Goal: Task Accomplishment & Management: Use online tool/utility

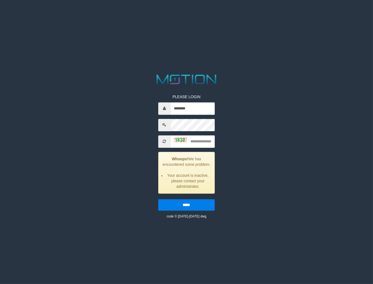
type input "********"
type input "****"
click at [158, 199] on input "*****" at bounding box center [186, 205] width 57 height 12
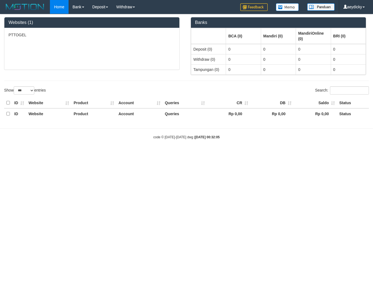
select select "***"
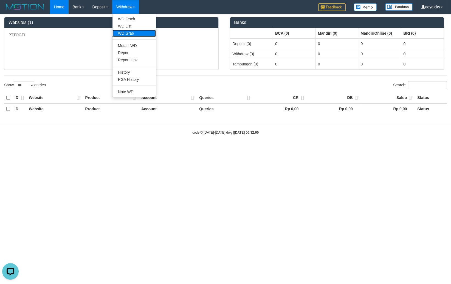
click at [134, 35] on link "WD Grab" at bounding box center [134, 33] width 43 height 7
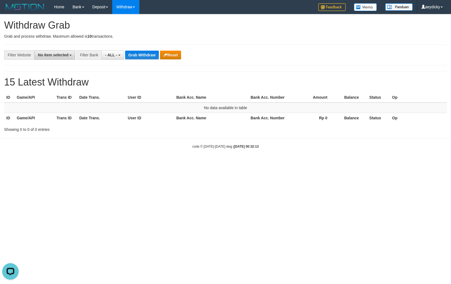
click at [51, 55] on span "No item selected" at bounding box center [53, 55] width 30 height 4
click at [35, 74] on label "SELECT ALL" at bounding box center [53, 76] width 37 height 8
select select "***"
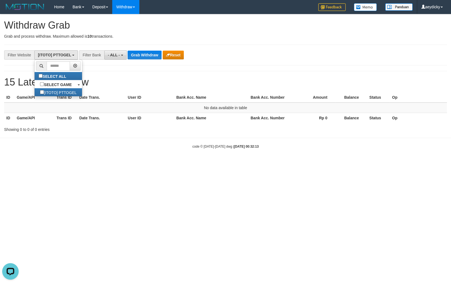
click at [113, 52] on button "- ALL -" at bounding box center [115, 54] width 22 height 9
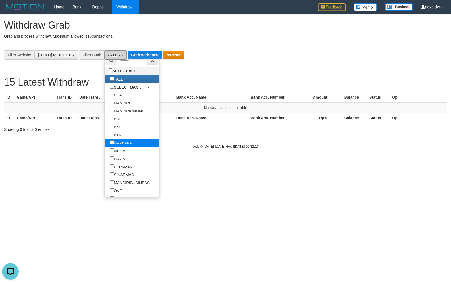
scroll to position [0, 0]
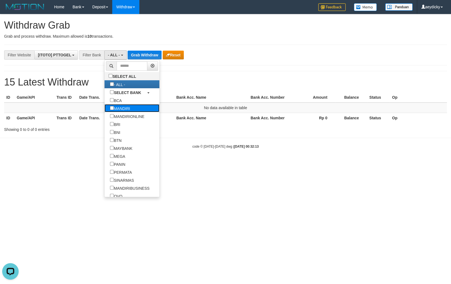
click at [107, 106] on label "MANDIRI" at bounding box center [120, 108] width 31 height 8
select select "*******"
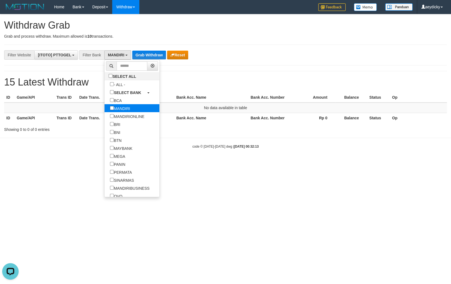
click at [107, 106] on label "MANDIRI" at bounding box center [120, 108] width 31 height 8
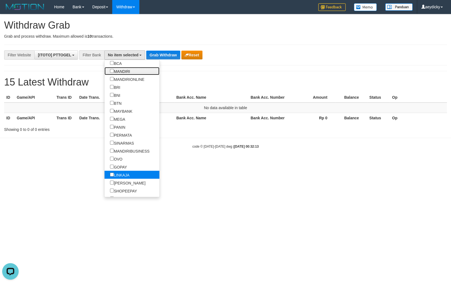
scroll to position [51, 0]
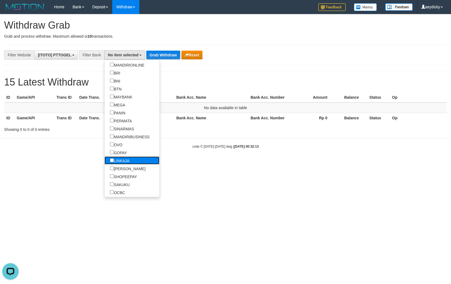
click at [105, 163] on label "LINKAJA" at bounding box center [120, 160] width 30 height 8
click at [105, 164] on label "[PERSON_NAME]" at bounding box center [128, 168] width 46 height 8
click at [105, 157] on label "LINKAJA" at bounding box center [120, 160] width 30 height 8
select select "****"
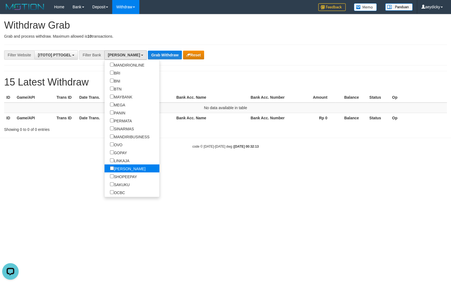
click at [105, 169] on label "[PERSON_NAME]" at bounding box center [128, 168] width 46 height 8
drag, startPoint x: 162, startPoint y: 175, endPoint x: 157, endPoint y: 169, distance: 8.0
click at [162, 163] on html "Toggle navigation Home Bank Account List Load By Website Group [ITOTO] PTTOGEL …" at bounding box center [225, 81] width 451 height 163
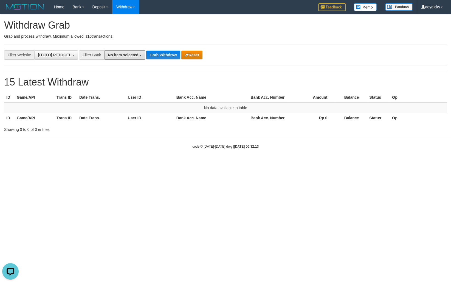
drag, startPoint x: 115, startPoint y: 54, endPoint x: 115, endPoint y: 103, distance: 49.7
click at [116, 54] on span "No item selected" at bounding box center [123, 55] width 30 height 4
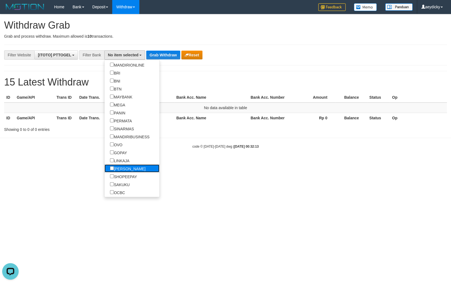
click at [105, 167] on label "[PERSON_NAME]" at bounding box center [128, 168] width 46 height 8
select select "****"
drag, startPoint x: 187, startPoint y: 157, endPoint x: 178, endPoint y: 128, distance: 29.9
click at [191, 150] on body "Toggle navigation Home Bank Account List Load By Website Group [ITOTO] PTTOGEL …" at bounding box center [225, 81] width 451 height 163
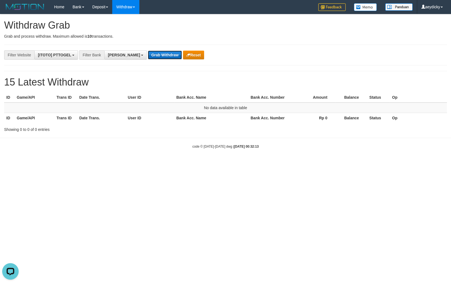
click at [148, 52] on button "Grab Withdraw" at bounding box center [165, 55] width 34 height 9
click at [148, 57] on button "Grab Withdraw" at bounding box center [165, 55] width 34 height 9
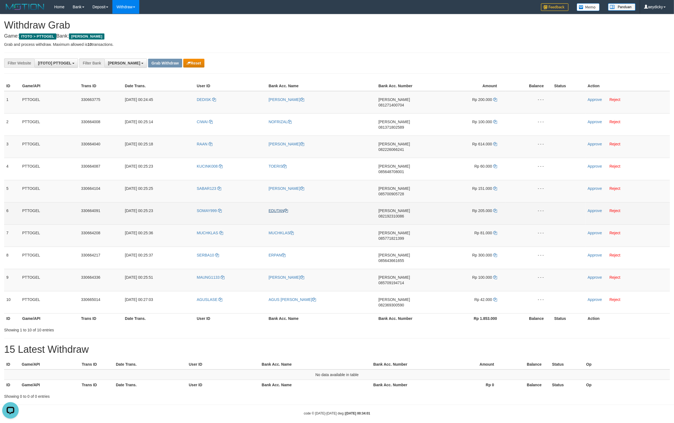
drag, startPoint x: 133, startPoint y: 106, endPoint x: 287, endPoint y: 183, distance: 172.5
click at [446, 248] on tbody "1 PTTOGEL 330663775 02/09/2025 00:24:45 DEDISK DEDI PURNOMO ARIFIN DANA 0812714…" at bounding box center [336, 202] width 665 height 223
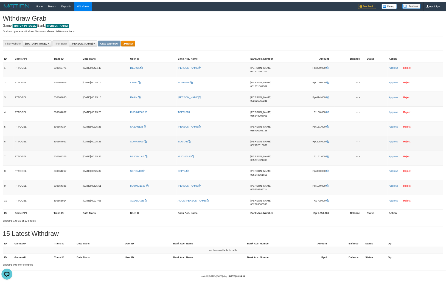
scroll to position [4, 0]
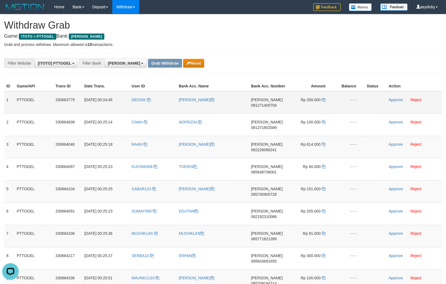
click at [258, 102] on td "DANA 081271400704" at bounding box center [268, 102] width 39 height 23
click at [259, 102] on td "DANA 081271400704" at bounding box center [268, 102] width 39 height 23
click at [262, 104] on span "081271400704" at bounding box center [264, 105] width 26 height 4
copy span "081271400704"
drag, startPoint x: 262, startPoint y: 104, endPoint x: 425, endPoint y: 77, distance: 165.9
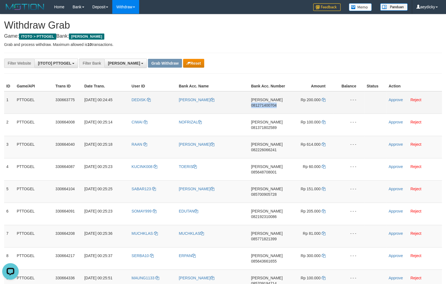
click at [263, 104] on span "081271400704" at bounding box center [264, 105] width 26 height 4
click at [320, 98] on span "Rp 200.000" at bounding box center [311, 99] width 20 height 4
drag, startPoint x: 308, startPoint y: 27, endPoint x: 284, endPoint y: 95, distance: 71.8
click at [308, 27] on h1 "Withdraw Grab" at bounding box center [223, 25] width 438 height 11
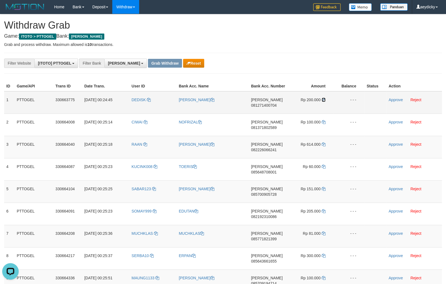
click at [323, 99] on icon at bounding box center [324, 100] width 4 height 4
click at [324, 99] on icon at bounding box center [324, 100] width 4 height 4
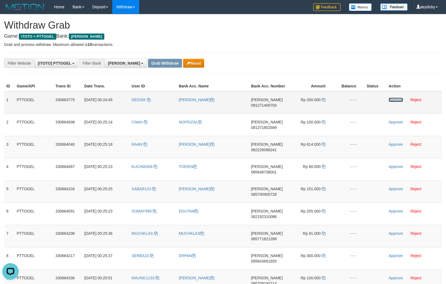
click at [395, 102] on link "Approve" at bounding box center [396, 99] width 14 height 4
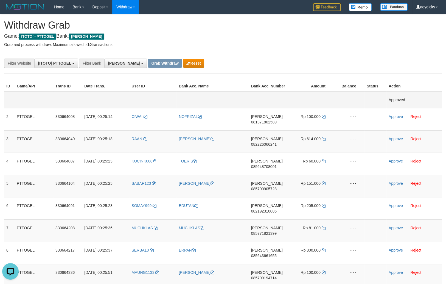
click at [320, 90] on th "Amount" at bounding box center [311, 86] width 46 height 10
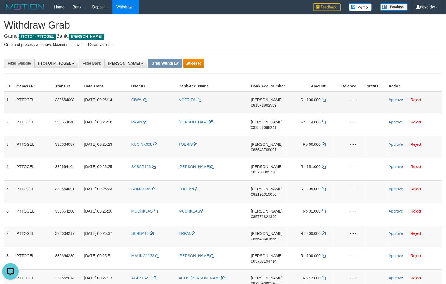
click at [264, 102] on td "DANA 081371802589" at bounding box center [268, 102] width 39 height 23
copy span "[PERSON_NAME]"
click at [265, 107] on td "DANA 081371802589" at bounding box center [268, 102] width 39 height 23
copy tr
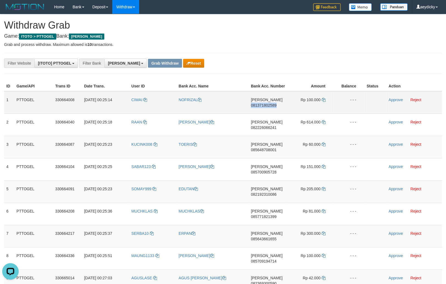
click at [265, 107] on td "DANA 081371802589" at bounding box center [268, 102] width 39 height 23
copy span "081371802589"
click at [259, 106] on span "081371802589" at bounding box center [264, 105] width 26 height 4
copy span "081371802589"
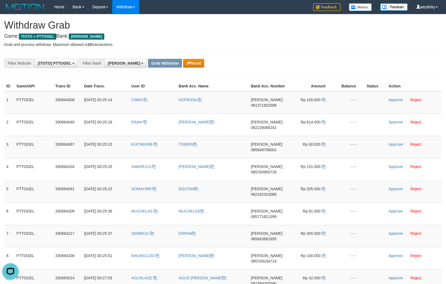
copy tr
drag, startPoint x: 259, startPoint y: 106, endPoint x: 400, endPoint y: 89, distance: 141.6
click at [273, 102] on td "DANA 081371802589" at bounding box center [268, 102] width 39 height 23
click at [270, 105] on span "081371802589" at bounding box center [264, 105] width 26 height 4
copy tr
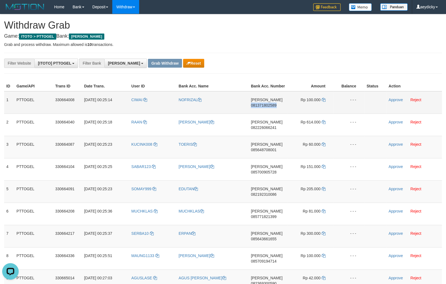
click at [270, 105] on span "081371802589" at bounding box center [264, 105] width 26 height 4
copy span "081371802589"
click at [322, 101] on link at bounding box center [324, 99] width 4 height 4
click at [322, 100] on icon at bounding box center [324, 100] width 4 height 4
click at [323, 100] on icon at bounding box center [324, 100] width 4 height 4
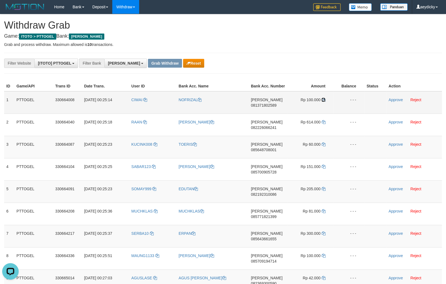
click at [323, 100] on icon at bounding box center [324, 100] width 4 height 4
drag, startPoint x: 384, startPoint y: 97, endPoint x: 446, endPoint y: 95, distance: 62.1
click at [446, 95] on div "ID Game/API Trans ID Date Trans. User ID Bank Acc. Name Bank Acc. Number Amount…" at bounding box center [223, 191] width 446 height 224
click at [393, 101] on link "Approve" at bounding box center [396, 99] width 14 height 4
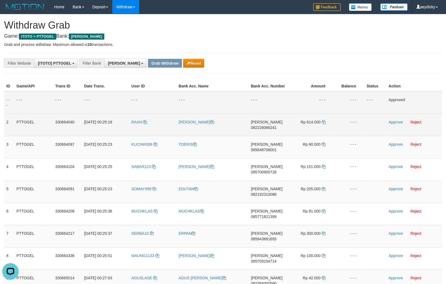
click at [378, 131] on td at bounding box center [376, 124] width 22 height 22
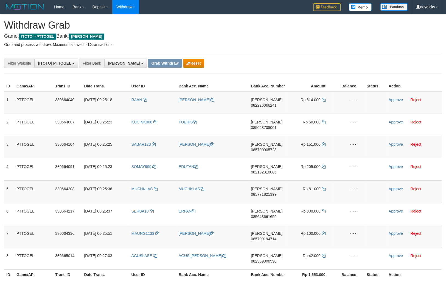
scroll to position [96, 0]
click at [266, 104] on span "082226066241" at bounding box center [264, 105] width 26 height 4
drag, startPoint x: 266, startPoint y: 104, endPoint x: 441, endPoint y: 107, distance: 175.5
click at [269, 104] on span "082226066241" at bounding box center [264, 105] width 26 height 4
copy span "082226066241"
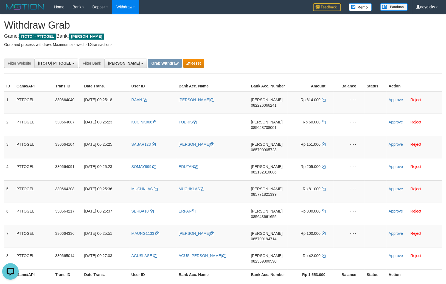
scroll to position [0, 0]
click at [321, 98] on td "Rp 614.000" at bounding box center [310, 102] width 46 height 23
click at [326, 97] on td "Rp 614.000" at bounding box center [310, 102] width 46 height 23
click at [325, 100] on icon at bounding box center [324, 100] width 4 height 4
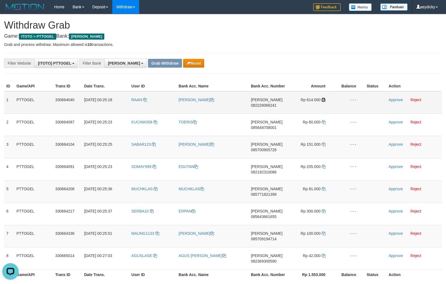
drag, startPoint x: 325, startPoint y: 100, endPoint x: 435, endPoint y: 100, distance: 110.1
click at [339, 100] on tr "1 PTTOGEL 330664040 02/09/2025 00:25:18 RAAN RIAN SALEH HADENGGANAN DANA 082226…" at bounding box center [223, 102] width 438 height 23
click at [392, 97] on link "Approve" at bounding box center [396, 99] width 14 height 4
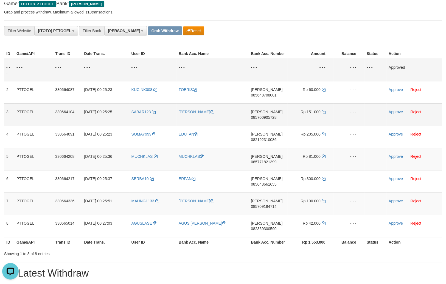
scroll to position [39, 0]
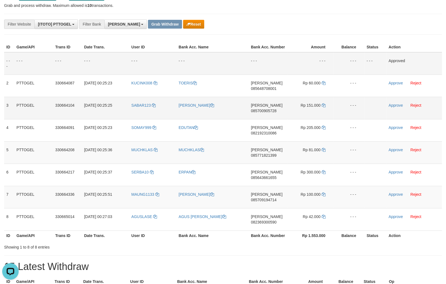
click at [289, 110] on td "Rp 151.000" at bounding box center [310, 108] width 46 height 22
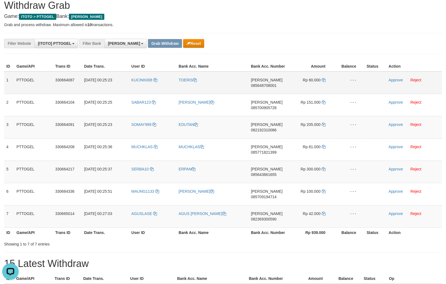
scroll to position [19, 0]
click at [266, 86] on span "085648708001" at bounding box center [264, 85] width 26 height 4
copy span "085648708001"
click at [322, 80] on icon at bounding box center [324, 80] width 4 height 4
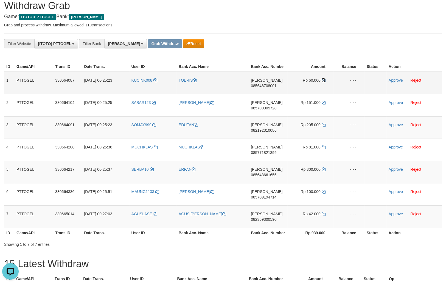
click at [322, 79] on icon at bounding box center [324, 80] width 4 height 4
click at [323, 79] on icon at bounding box center [324, 80] width 4 height 4
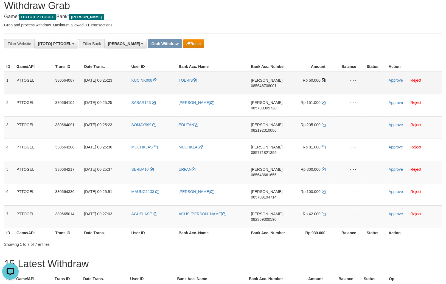
click at [323, 79] on icon at bounding box center [324, 80] width 4 height 4
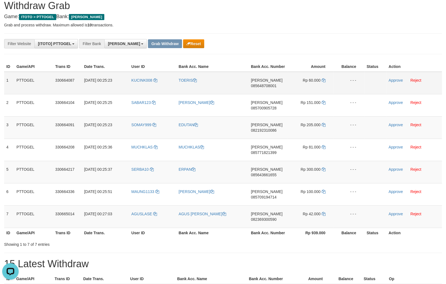
click at [388, 79] on td "Approve Reject" at bounding box center [414, 83] width 55 height 23
click at [397, 82] on td "Approve Reject" at bounding box center [414, 83] width 55 height 23
click at [393, 79] on link "Approve" at bounding box center [396, 80] width 14 height 4
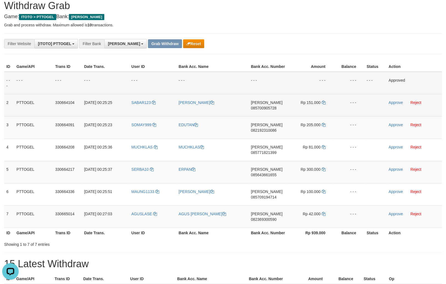
click at [354, 111] on td "- - -" at bounding box center [349, 105] width 31 height 22
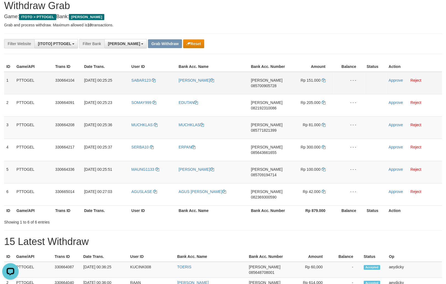
click at [263, 86] on span "085700905728" at bounding box center [264, 85] width 26 height 4
copy span "085700905728"
click at [323, 79] on icon at bounding box center [324, 80] width 4 height 4
click at [323, 78] on icon at bounding box center [324, 80] width 4 height 4
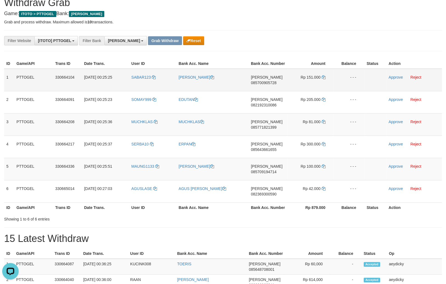
scroll to position [19, 0]
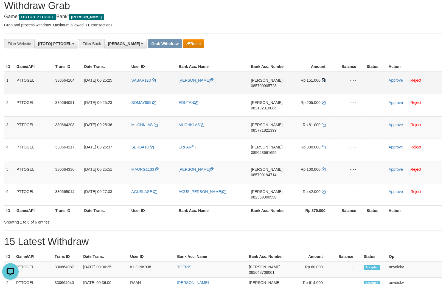
click at [324, 81] on icon at bounding box center [324, 80] width 4 height 4
click at [393, 80] on link "Approve" at bounding box center [396, 80] width 14 height 4
click at [297, 121] on td "Rp 81.000" at bounding box center [310, 127] width 46 height 22
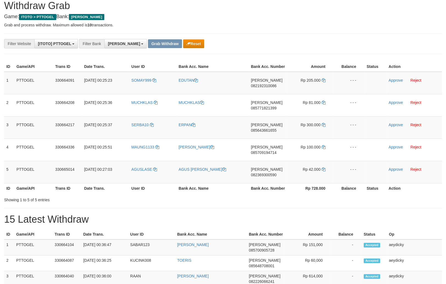
scroll to position [96, 0]
click at [269, 82] on td "[PERSON_NAME] 082192310086" at bounding box center [268, 83] width 39 height 23
click at [270, 82] on td "[PERSON_NAME] 082192310086" at bounding box center [268, 83] width 39 height 23
click at [268, 86] on span "082192310086" at bounding box center [264, 85] width 26 height 4
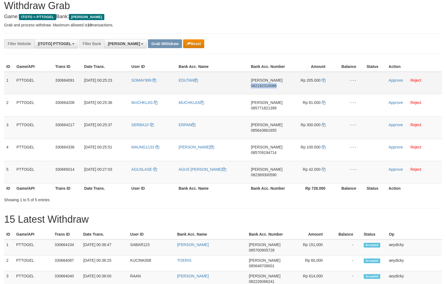
copy span "082192310086"
drag, startPoint x: 245, startPoint y: 87, endPoint x: 258, endPoint y: 86, distance: 12.5
click at [250, 87] on tr "1 PTTOGEL 330664091 [DATE] 00:25:23 SOMAY999 EDUTAN [PERSON_NAME] 082192310086 …" at bounding box center [223, 83] width 438 height 23
click at [258, 86] on span "082192310086" at bounding box center [264, 85] width 26 height 4
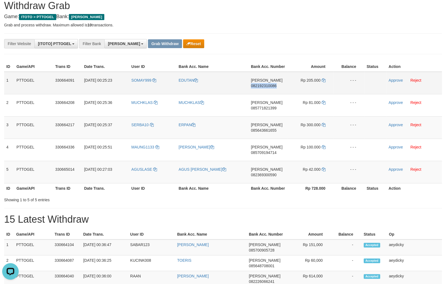
drag, startPoint x: 258, startPoint y: 86, endPoint x: 437, endPoint y: 80, distance: 179.6
click at [261, 86] on span "082192310086" at bounding box center [264, 85] width 26 height 4
copy span "082192310086"
click at [322, 79] on icon at bounding box center [324, 80] width 4 height 4
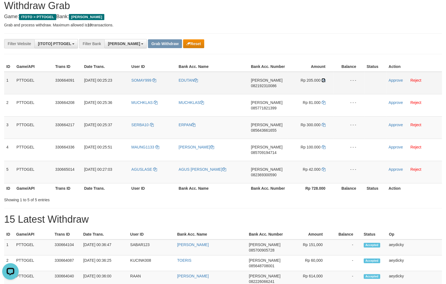
click at [322, 79] on icon at bounding box center [324, 80] width 4 height 4
click at [393, 82] on link "Approve" at bounding box center [396, 80] width 14 height 4
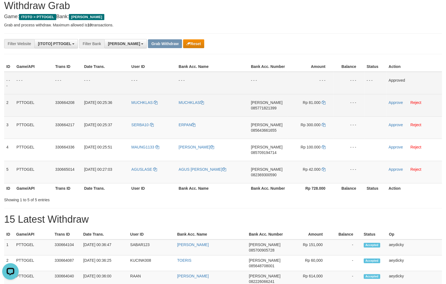
drag, startPoint x: 290, startPoint y: 119, endPoint x: 290, endPoint y: 110, distance: 8.2
click at [290, 118] on td "Rp 300.000" at bounding box center [310, 127] width 46 height 22
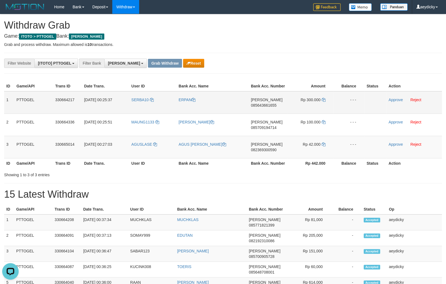
click at [266, 104] on span "085643661655" at bounding box center [264, 105] width 26 height 4
drag, startPoint x: 266, startPoint y: 104, endPoint x: 429, endPoint y: 98, distance: 162.9
click at [269, 104] on span "085643661655" at bounding box center [264, 105] width 26 height 4
copy span "085643661655"
drag, startPoint x: 330, startPoint y: 98, endPoint x: 325, endPoint y: 98, distance: 5.5
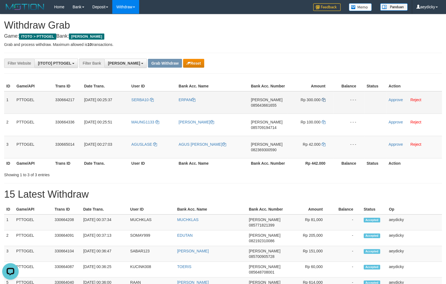
click at [330, 98] on td "Rp 300.000" at bounding box center [310, 102] width 46 height 23
click at [323, 99] on icon at bounding box center [324, 100] width 4 height 4
drag, startPoint x: 323, startPoint y: 99, endPoint x: 438, endPoint y: 99, distance: 114.8
click at [325, 99] on icon at bounding box center [324, 100] width 4 height 4
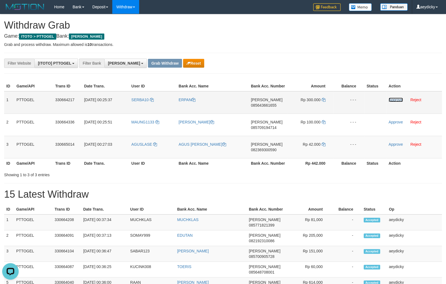
click at [397, 100] on link "Approve" at bounding box center [396, 99] width 14 height 4
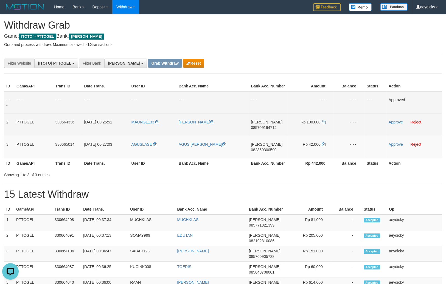
drag, startPoint x: 328, startPoint y: 123, endPoint x: 320, endPoint y: 127, distance: 8.5
click at [321, 129] on td "Rp 100.000" at bounding box center [310, 124] width 46 height 22
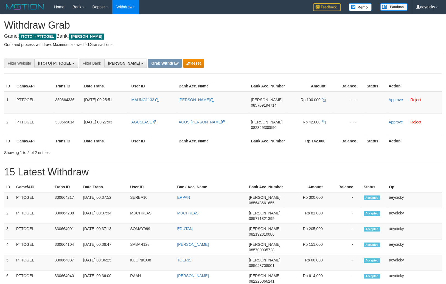
scroll to position [96, 0]
click at [264, 104] on span "085709194714" at bounding box center [264, 105] width 26 height 4
copy span "085709194714"
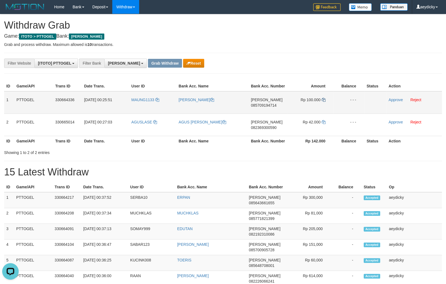
click at [321, 99] on td "Rp 100.000" at bounding box center [310, 102] width 46 height 23
click at [323, 99] on icon at bounding box center [324, 100] width 4 height 4
click at [398, 99] on link "Approve" at bounding box center [396, 99] width 14 height 4
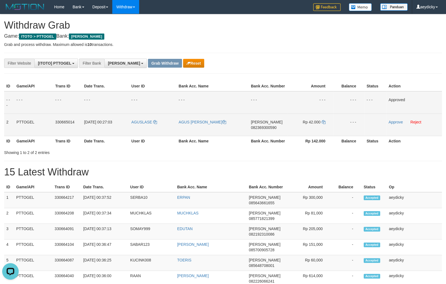
click at [318, 119] on td "Rp 42.000" at bounding box center [310, 124] width 46 height 22
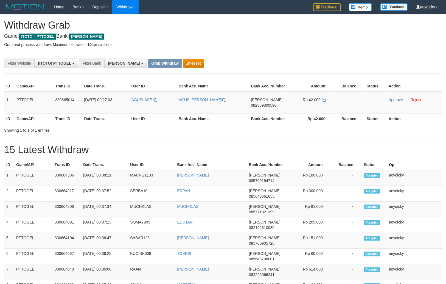
scroll to position [96, 0]
click at [266, 104] on span "082369300590" at bounding box center [264, 105] width 26 height 4
copy span "082369300590"
click at [266, 104] on span "082369300590" at bounding box center [264, 105] width 26 height 4
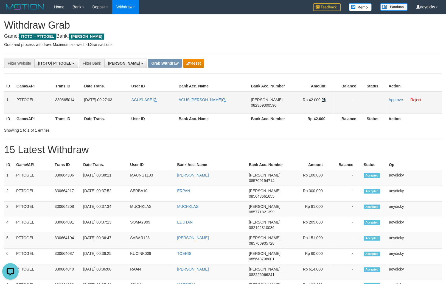
click at [323, 99] on icon at bounding box center [324, 100] width 4 height 4
click at [389, 97] on link "Approve" at bounding box center [396, 99] width 14 height 4
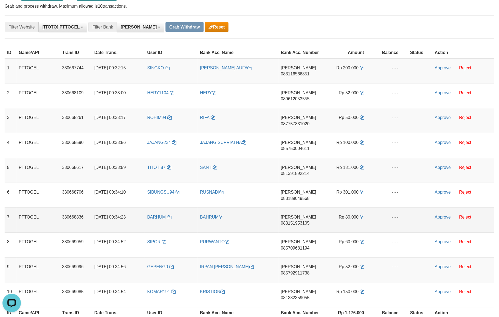
scroll to position [93, 0]
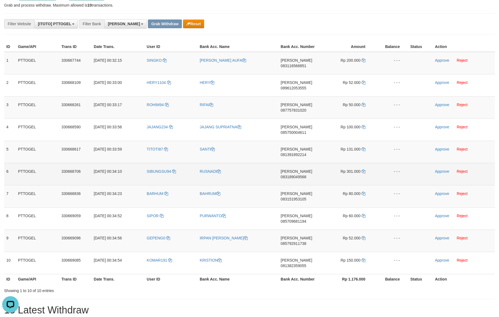
drag, startPoint x: 142, startPoint y: 69, endPoint x: 294, endPoint y: 143, distance: 168.8
click at [349, 208] on tbody "1 PTTOGEL 330667744 [DATE] 00:32:15 [GEOGRAPHIC_DATA] FAREL BAKHITUL [PERSON_NA…" at bounding box center [249, 163] width 491 height 223
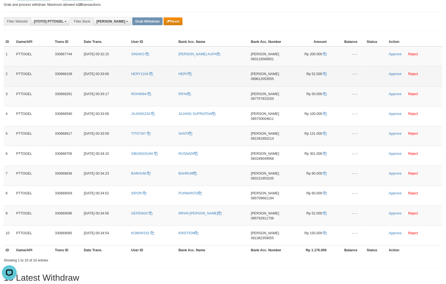
scroll to position [96, 0]
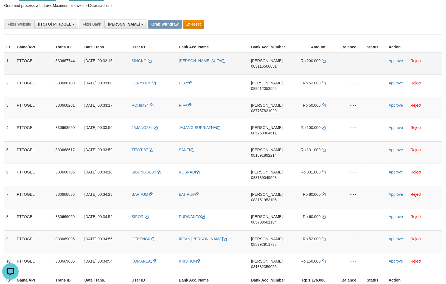
click at [261, 63] on td "DANA 083116566851" at bounding box center [268, 63] width 39 height 23
click at [260, 68] on span "083116566851" at bounding box center [264, 66] width 26 height 4
copy span "083116566851"
click at [324, 59] on icon at bounding box center [324, 61] width 4 height 4
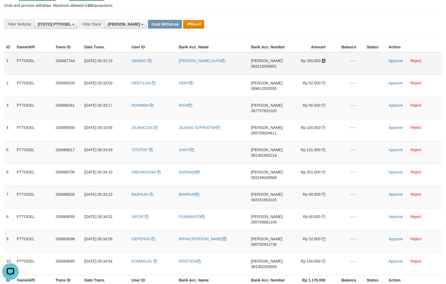
click at [324, 59] on icon at bounding box center [324, 61] width 4 height 4
click at [394, 60] on link "Approve" at bounding box center [396, 60] width 14 height 4
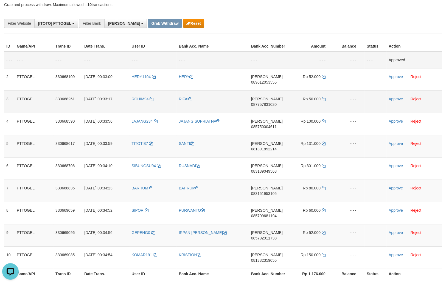
scroll to position [78, 0]
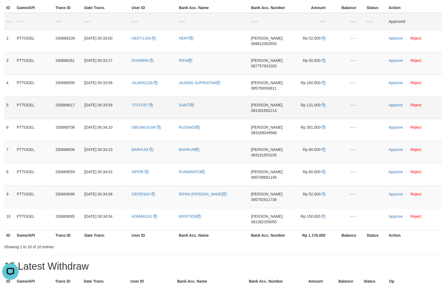
drag, startPoint x: 289, startPoint y: 113, endPoint x: 279, endPoint y: 103, distance: 14.6
click at [289, 113] on td "Rp 131.000" at bounding box center [311, 107] width 46 height 22
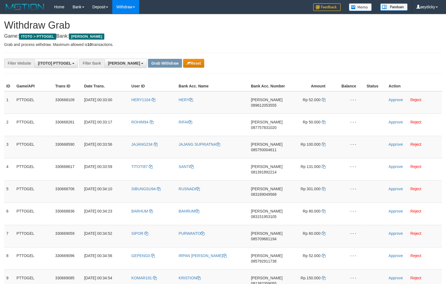
scroll to position [96, 0]
click at [272, 105] on span "089612053555" at bounding box center [264, 105] width 26 height 4
copy span "089612053555"
click at [272, 105] on span "089612053555" at bounding box center [264, 105] width 26 height 4
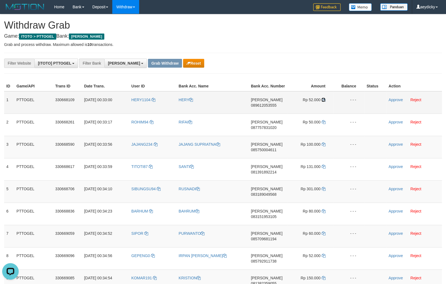
click at [325, 98] on icon at bounding box center [324, 100] width 4 height 4
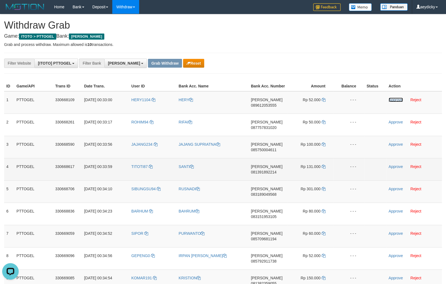
drag, startPoint x: 395, startPoint y: 99, endPoint x: 246, endPoint y: 168, distance: 164.1
click at [394, 100] on link "Approve" at bounding box center [396, 99] width 14 height 4
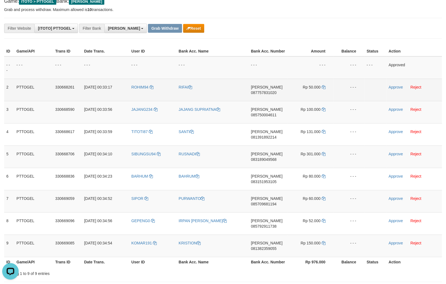
scroll to position [39, 0]
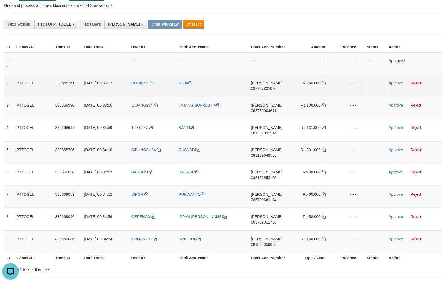
click at [256, 89] on span "087757831020" at bounding box center [264, 88] width 26 height 4
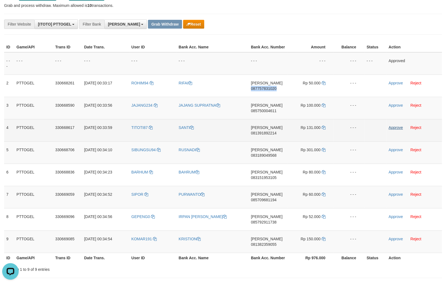
drag, startPoint x: 256, startPoint y: 89, endPoint x: 395, endPoint y: 129, distance: 144.9
click at [257, 88] on span "087757831020" at bounding box center [264, 88] width 26 height 4
copy span "087757831020"
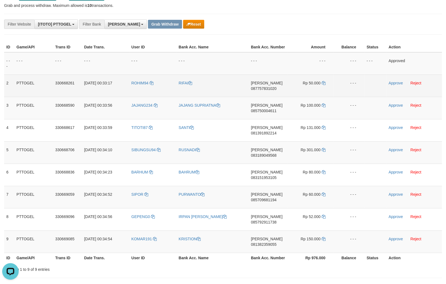
click at [270, 89] on span "087757831020" at bounding box center [264, 88] width 26 height 4
drag, startPoint x: 270, startPoint y: 89, endPoint x: 451, endPoint y: 76, distance: 181.5
click at [273, 88] on span "087757831020" at bounding box center [264, 88] width 26 height 4
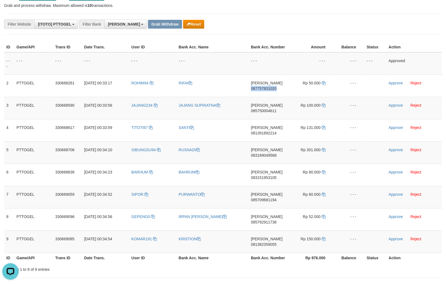
copy span "087757831020"
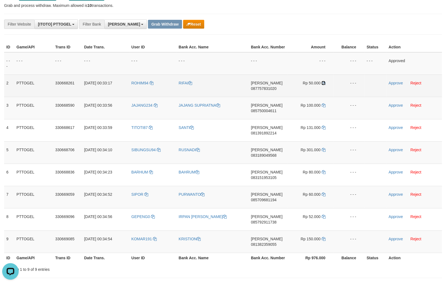
click at [323, 83] on icon at bounding box center [324, 83] width 4 height 4
click at [393, 81] on link "Approve" at bounding box center [396, 83] width 14 height 4
click at [242, 93] on td "- - -" at bounding box center [213, 85] width 72 height 22
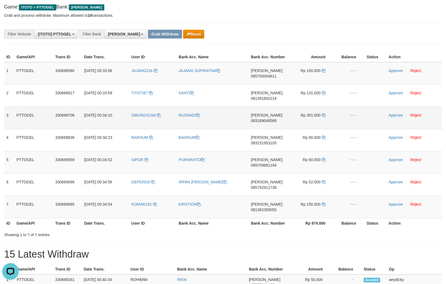
scroll to position [19, 0]
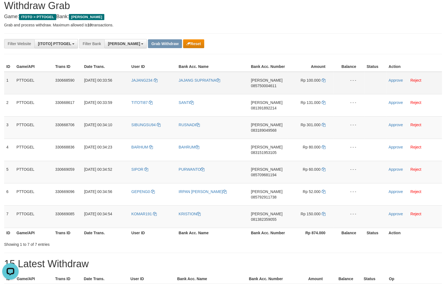
click at [266, 84] on span "085750004611" at bounding box center [264, 85] width 26 height 4
click at [266, 85] on span "085750004611" at bounding box center [264, 85] width 26 height 4
copy span "085750004611"
click at [266, 85] on span "085750004611" at bounding box center [264, 85] width 26 height 4
drag, startPoint x: 266, startPoint y: 85, endPoint x: 445, endPoint y: 56, distance: 181.0
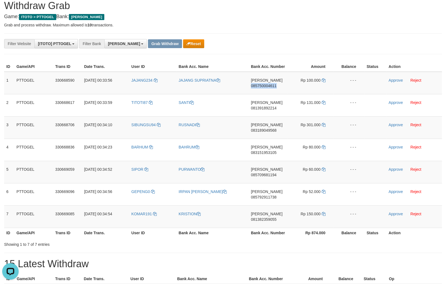
click at [279, 82] on td "[PERSON_NAME] 085750004611" at bounding box center [268, 83] width 39 height 23
copy tr
click at [269, 84] on span "085750004611" at bounding box center [264, 85] width 26 height 4
copy tr
drag, startPoint x: 270, startPoint y: 84, endPoint x: 437, endPoint y: 81, distance: 167.5
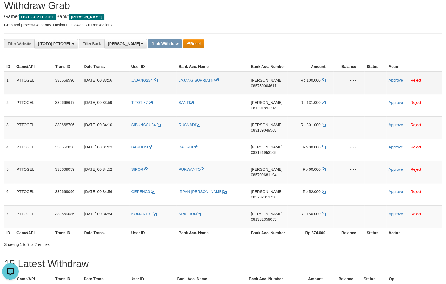
click at [270, 84] on span "085750004611" at bounding box center [264, 85] width 26 height 4
click at [326, 79] on td "Rp 100.000" at bounding box center [310, 83] width 46 height 23
click at [322, 80] on icon at bounding box center [324, 80] width 4 height 4
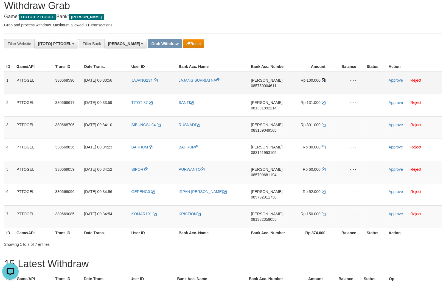
click at [322, 80] on icon at bounding box center [324, 80] width 4 height 4
drag, startPoint x: 322, startPoint y: 80, endPoint x: 446, endPoint y: 83, distance: 123.6
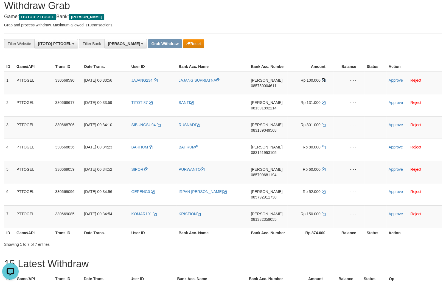
click at [323, 80] on icon at bounding box center [324, 80] width 4 height 4
click at [391, 79] on link "Approve" at bounding box center [396, 80] width 14 height 4
click at [329, 77] on td "- - -" at bounding box center [310, 83] width 46 height 23
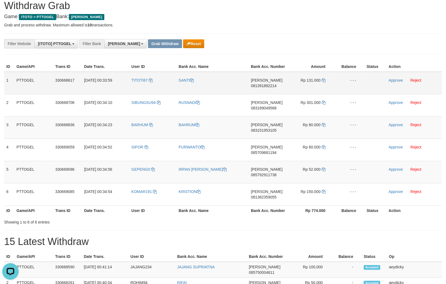
click at [261, 80] on span "[PERSON_NAME]" at bounding box center [267, 80] width 32 height 4
click at [255, 82] on td "DANA 081391892214" at bounding box center [268, 83] width 39 height 23
click at [256, 83] on td "DANA 081391892214" at bounding box center [268, 83] width 39 height 23
click at [257, 83] on span "081391892214" at bounding box center [264, 85] width 26 height 4
copy span "081391892214"
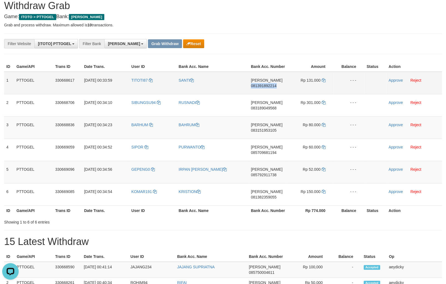
click at [257, 83] on span "081391892214" at bounding box center [264, 85] width 26 height 4
copy span "081391892214"
click at [324, 80] on icon at bounding box center [324, 80] width 4 height 4
click at [397, 82] on td "Approve Reject" at bounding box center [414, 83] width 55 height 23
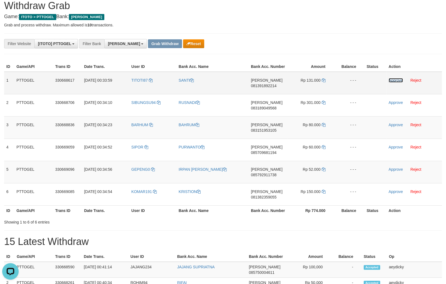
click at [399, 78] on link "Approve" at bounding box center [396, 80] width 14 height 4
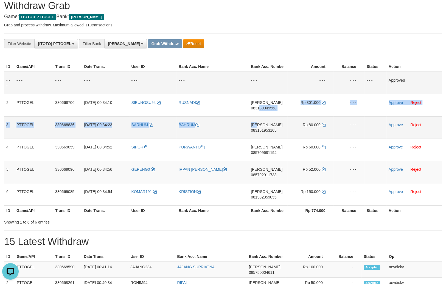
click at [258, 117] on tbody "- - - - - - - - - - - - - - - - - - - - - - - - - - - - - - Approved 2 PTTOGEL …" at bounding box center [223, 139] width 438 height 134
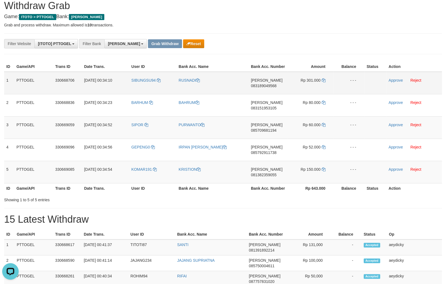
click at [267, 86] on span "083189049568" at bounding box center [264, 85] width 26 height 4
copy span "083189049568"
click at [267, 86] on span "083189049568" at bounding box center [264, 85] width 26 height 4
copy td "[PERSON_NAME] 083189049568"
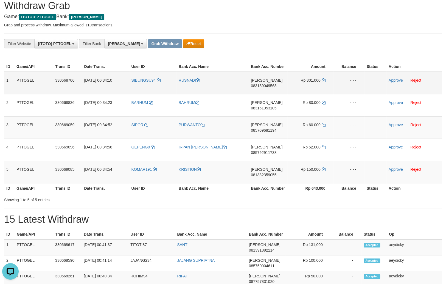
click at [259, 86] on span "083189049568" at bounding box center [264, 85] width 26 height 4
copy span "083189049568"
click at [325, 80] on icon at bounding box center [324, 80] width 4 height 4
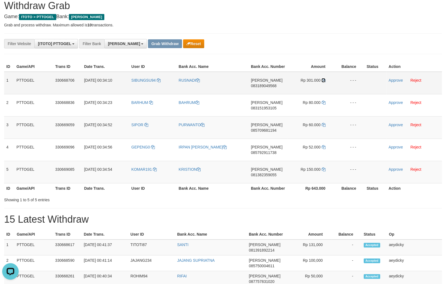
click at [325, 80] on icon at bounding box center [324, 80] width 4 height 4
click at [391, 81] on link "Approve" at bounding box center [396, 80] width 14 height 4
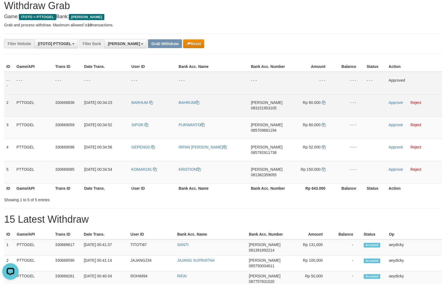
drag, startPoint x: 364, startPoint y: 107, endPoint x: 352, endPoint y: 116, distance: 15.3
click at [364, 107] on tr "2 PTTOGEL 330668836 [DATE] 00:34:23 [GEOGRAPHIC_DATA] [GEOGRAPHIC_DATA] [PERSON…" at bounding box center [223, 105] width 438 height 22
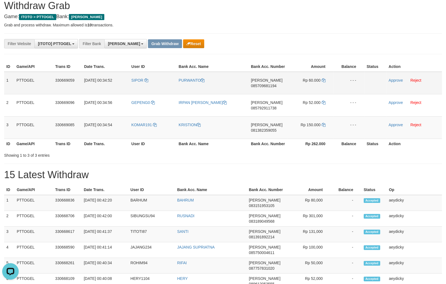
click at [268, 83] on span "085709681194" at bounding box center [264, 85] width 26 height 4
drag, startPoint x: 268, startPoint y: 83, endPoint x: 446, endPoint y: 88, distance: 178.0
click at [269, 83] on span "085709681194" at bounding box center [264, 85] width 26 height 4
copy span "085709681194"
click at [270, 85] on span "085709681194" at bounding box center [264, 85] width 26 height 4
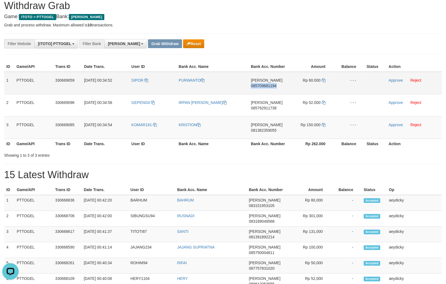
drag, startPoint x: 270, startPoint y: 85, endPoint x: 407, endPoint y: 99, distance: 137.2
click at [270, 85] on span "085709681194" at bounding box center [264, 85] width 26 height 4
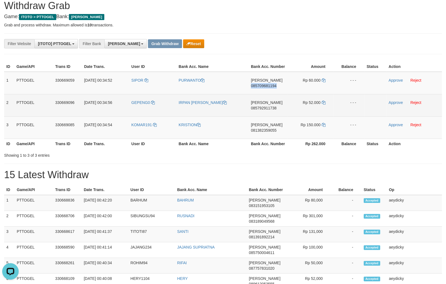
copy span "085709681194"
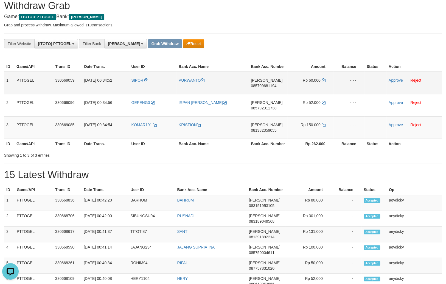
click at [325, 77] on td "Rp 60.000" at bounding box center [310, 83] width 46 height 23
click at [322, 81] on icon at bounding box center [324, 80] width 4 height 4
click at [397, 77] on td "Approve Reject" at bounding box center [414, 83] width 55 height 23
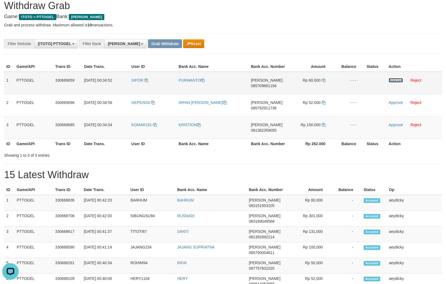
click at [397, 79] on link "Approve" at bounding box center [396, 80] width 14 height 4
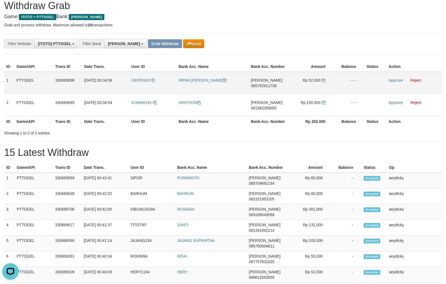
click at [275, 83] on td "DANA 085792911738" at bounding box center [268, 83] width 39 height 23
click at [269, 84] on span "085792911738" at bounding box center [264, 85] width 26 height 4
copy span "085792911738"
click at [271, 87] on span "085792911738" at bounding box center [264, 85] width 26 height 4
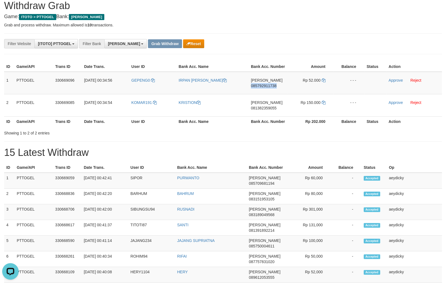
drag, startPoint x: 271, startPoint y: 87, endPoint x: 438, endPoint y: 135, distance: 174.2
click at [274, 88] on td "DANA 085792911738" at bounding box center [268, 83] width 39 height 23
click at [264, 87] on span "085792911738" at bounding box center [264, 85] width 26 height 4
copy span "085792911738"
drag, startPoint x: 264, startPoint y: 87, endPoint x: 425, endPoint y: 63, distance: 162.9
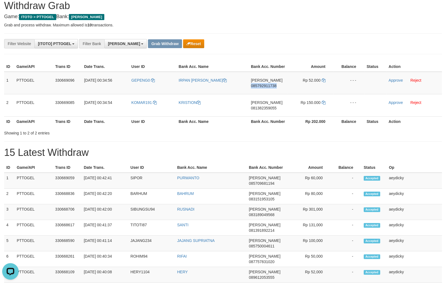
click at [268, 86] on span "085792911738" at bounding box center [264, 85] width 26 height 4
copy span "085792911738"
click at [322, 79] on icon at bounding box center [324, 80] width 4 height 4
drag, startPoint x: 396, startPoint y: 80, endPoint x: 258, endPoint y: 167, distance: 163.0
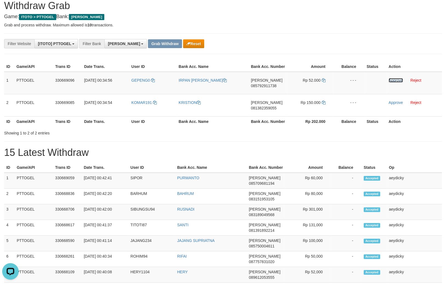
click at [394, 80] on link "Approve" at bounding box center [396, 80] width 14 height 4
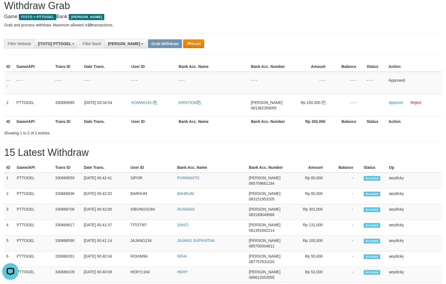
click at [332, 127] on div "ID Game/API Trans ID Date Trans. User ID Bank Acc. Name Bank Acc. Number Amount…" at bounding box center [223, 94] width 446 height 68
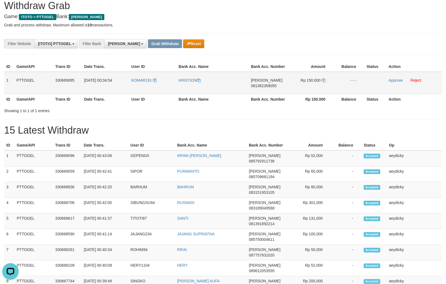
click at [269, 84] on span "081382359055" at bounding box center [264, 85] width 26 height 4
copy span "081382359055"
click at [323, 81] on icon at bounding box center [324, 80] width 4 height 4
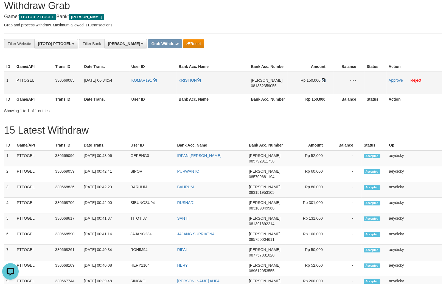
click at [323, 81] on icon at bounding box center [324, 80] width 4 height 4
click at [392, 80] on link "Approve" at bounding box center [396, 80] width 14 height 4
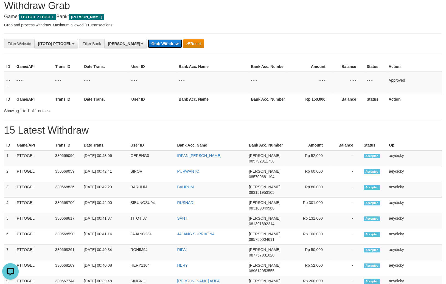
click at [148, 47] on button "Grab Withdraw" at bounding box center [165, 43] width 34 height 9
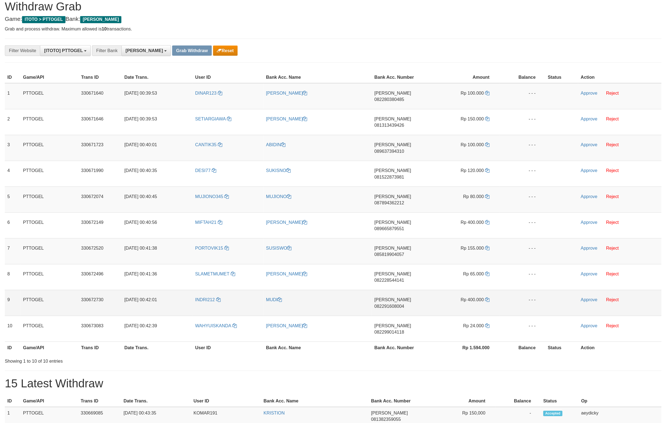
scroll to position [5, 0]
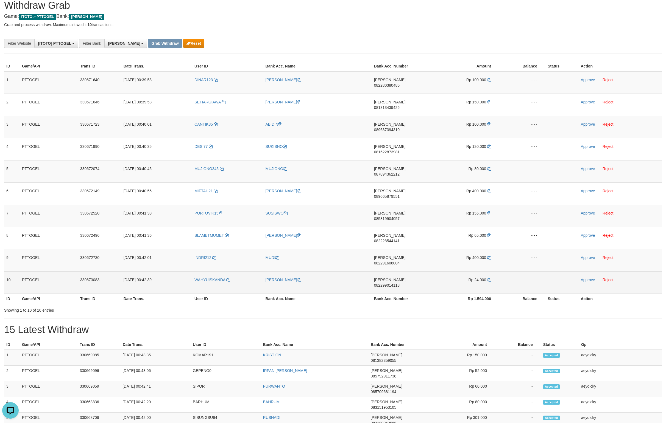
drag, startPoint x: 147, startPoint y: 83, endPoint x: 354, endPoint y: 241, distance: 260.7
click at [446, 231] on tbody "1 PTTOGEL 330671640 [DATE] 00:39:53 DINAR123 ARSON ERIDI [PERSON_NAME] 08228038…" at bounding box center [333, 182] width 658 height 223
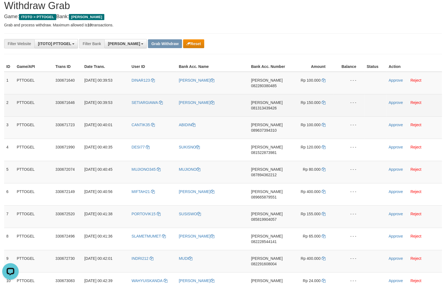
scroll to position [4, 0]
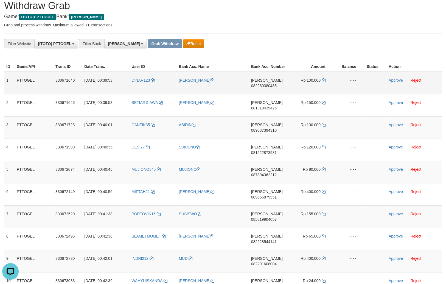
click at [258, 83] on td "[PERSON_NAME] 082280380485" at bounding box center [268, 83] width 39 height 23
click at [258, 83] on span "082280380485" at bounding box center [264, 85] width 26 height 4
copy tr
click at [322, 81] on icon at bounding box center [324, 80] width 4 height 4
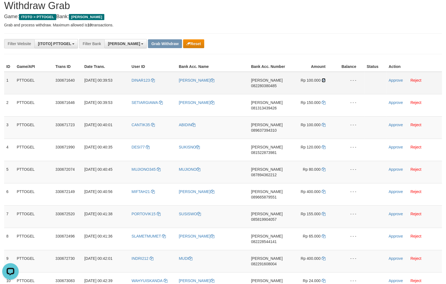
click at [322, 81] on icon at bounding box center [324, 80] width 4 height 4
click at [392, 81] on link "Approve" at bounding box center [396, 80] width 14 height 4
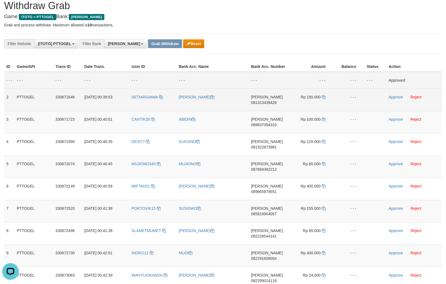
click at [274, 102] on span "081313439426" at bounding box center [264, 102] width 26 height 4
copy span "081313439426"
click at [323, 97] on icon at bounding box center [324, 97] width 4 height 4
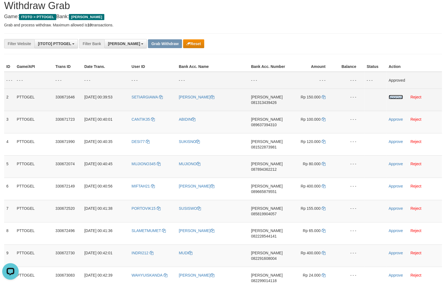
click at [398, 97] on link "Approve" at bounding box center [396, 97] width 14 height 4
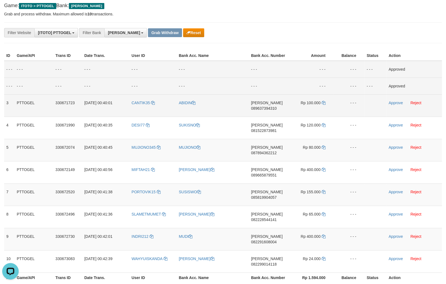
scroll to position [39, 0]
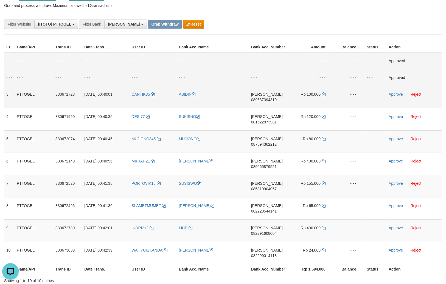
click at [261, 100] on span "089637394310" at bounding box center [264, 99] width 26 height 4
copy span "089637394310"
click at [322, 93] on icon at bounding box center [324, 94] width 4 height 4
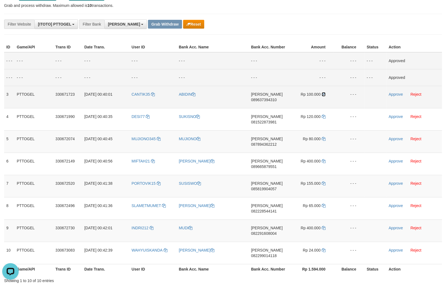
click at [322, 93] on icon at bounding box center [324, 94] width 4 height 4
click at [391, 95] on link "Approve" at bounding box center [396, 94] width 14 height 4
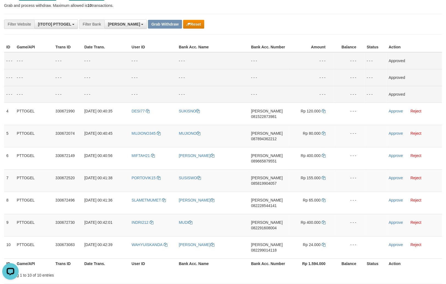
click at [328, 63] on td "- - -" at bounding box center [311, 60] width 46 height 17
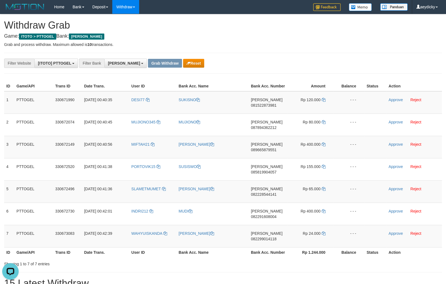
click at [242, 87] on th "Bank Acc. Name" at bounding box center [213, 86] width 72 height 10
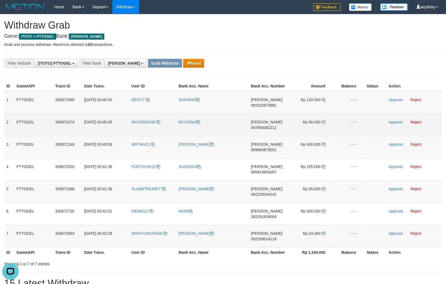
click at [304, 123] on span "Rp 80.000" at bounding box center [312, 122] width 18 height 4
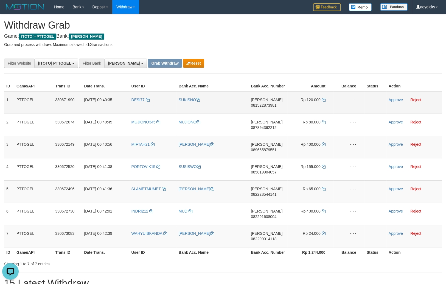
click at [266, 103] on span "081522873981" at bounding box center [264, 105] width 26 height 4
drag, startPoint x: 266, startPoint y: 103, endPoint x: 447, endPoint y: 103, distance: 180.4
click at [271, 103] on span "081522873981" at bounding box center [264, 105] width 26 height 4
click at [269, 103] on td "[PERSON_NAME] 081522873981" at bounding box center [268, 102] width 39 height 23
copy tr
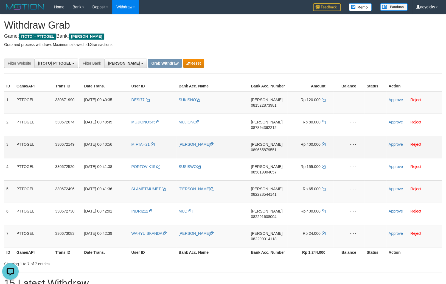
drag, startPoint x: 269, startPoint y: 103, endPoint x: 382, endPoint y: 140, distance: 119.0
click at [271, 104] on span "081522873981" at bounding box center [264, 105] width 26 height 4
click at [267, 105] on span "081522873981" at bounding box center [264, 105] width 26 height 4
drag, startPoint x: 267, startPoint y: 105, endPoint x: 439, endPoint y: 85, distance: 173.3
click at [267, 104] on span "081522873981" at bounding box center [264, 105] width 26 height 4
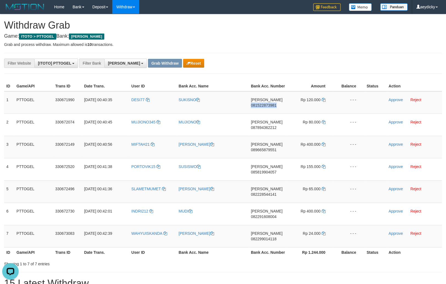
copy span "081522873981"
click at [328, 102] on td "Rp 120.000" at bounding box center [310, 102] width 46 height 23
click at [323, 99] on icon at bounding box center [324, 100] width 4 height 4
click at [394, 100] on link "Approve" at bounding box center [396, 99] width 14 height 4
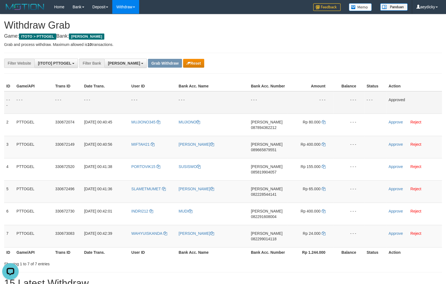
click at [298, 105] on td "- - -" at bounding box center [310, 102] width 46 height 23
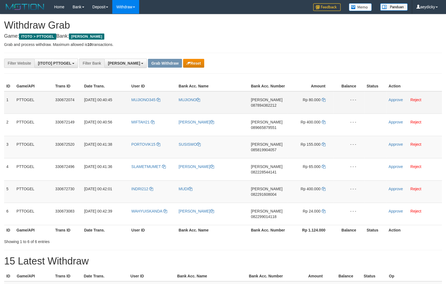
scroll to position [96, 0]
click at [264, 104] on span "087894362212" at bounding box center [264, 105] width 26 height 4
click at [268, 104] on span "087894362212" at bounding box center [264, 105] width 26 height 4
copy tr
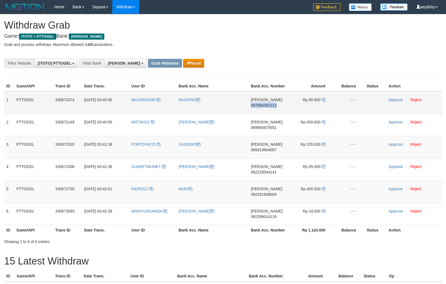
copy span "087894362212"
click at [268, 104] on span "087894362212" at bounding box center [264, 105] width 26 height 4
drag, startPoint x: 256, startPoint y: 108, endPoint x: 262, endPoint y: 103, distance: 7.4
click at [259, 105] on td "DANA 087894362212" at bounding box center [268, 102] width 39 height 23
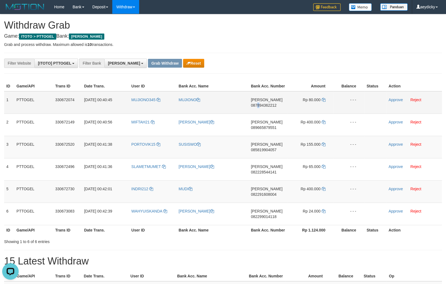
copy span "8"
click at [262, 103] on span "087894362212" at bounding box center [264, 105] width 26 height 4
copy tr
click at [262, 103] on span "087894362212" at bounding box center [264, 105] width 26 height 4
copy span "087894362212"
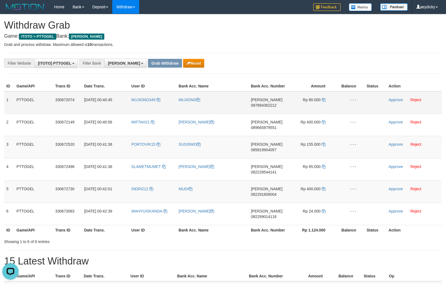
click at [324, 97] on td "Rp 80.000" at bounding box center [310, 102] width 46 height 23
click at [326, 99] on td "Rp 80.000" at bounding box center [310, 102] width 46 height 23
click at [322, 100] on icon at bounding box center [324, 100] width 4 height 4
click at [322, 99] on icon at bounding box center [324, 100] width 4 height 4
drag, startPoint x: 322, startPoint y: 99, endPoint x: 441, endPoint y: 99, distance: 118.6
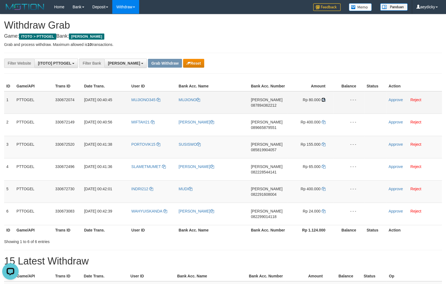
click at [323, 99] on icon at bounding box center [324, 100] width 4 height 4
click at [392, 99] on link "Approve" at bounding box center [396, 99] width 14 height 4
click at [318, 62] on div "**********" at bounding box center [186, 62] width 372 height 9
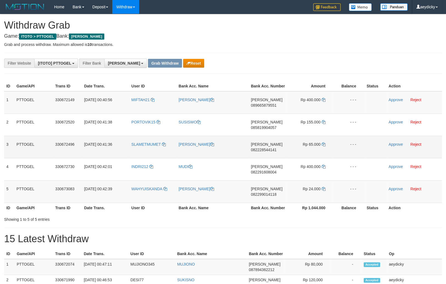
scroll to position [96, 0]
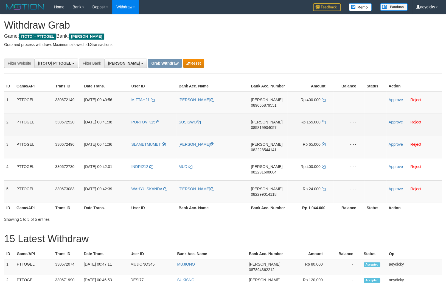
drag, startPoint x: 312, startPoint y: 136, endPoint x: 297, endPoint y: 118, distance: 23.7
click at [312, 133] on tbody "1 PTTOGEL 330672149 [DATE] 00:40:56 MIFTAH21 [PERSON_NAME] 089665879551 Rp 400.…" at bounding box center [223, 146] width 438 height 111
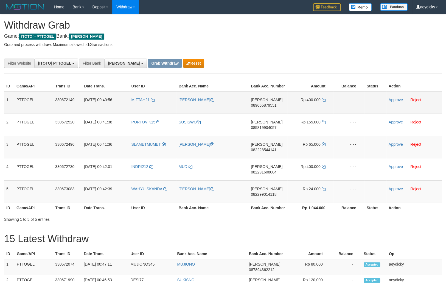
click at [262, 106] on span "089665879551" at bounding box center [264, 105] width 26 height 4
copy span "089665879551"
click at [262, 106] on span "089665879551" at bounding box center [264, 105] width 26 height 4
click at [268, 104] on span "089665879551" at bounding box center [264, 105] width 26 height 4
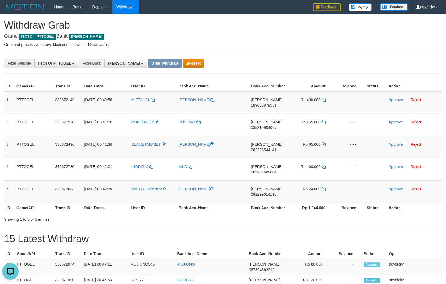
drag, startPoint x: 268, startPoint y: 104, endPoint x: 445, endPoint y: 145, distance: 181.6
click at [271, 105] on span "089665879551" at bounding box center [264, 105] width 26 height 4
copy tr
click at [323, 99] on icon at bounding box center [324, 100] width 4 height 4
click at [323, 100] on icon at bounding box center [324, 100] width 4 height 4
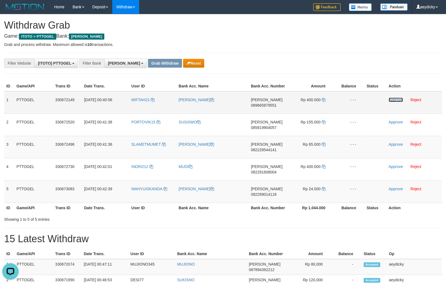
click at [391, 100] on link "Approve" at bounding box center [396, 99] width 14 height 4
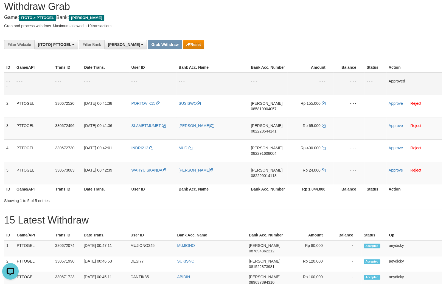
scroll to position [19, 0]
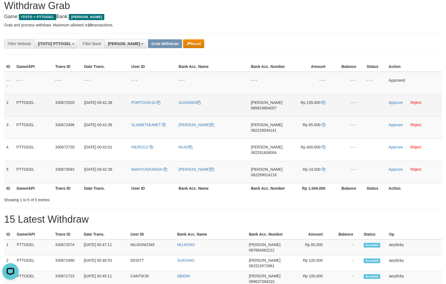
click at [265, 106] on span "085819904057" at bounding box center [264, 108] width 26 height 4
copy span "085819904057"
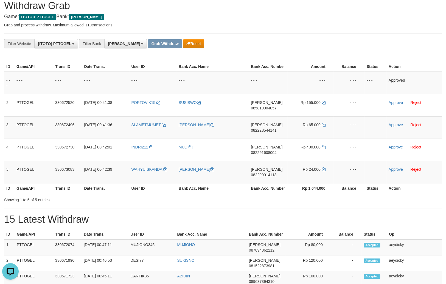
click at [274, 63] on th "Bank Acc. Number" at bounding box center [268, 67] width 39 height 10
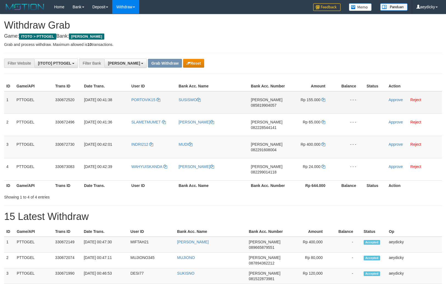
click at [262, 91] on td "[PERSON_NAME] 085819904057" at bounding box center [268, 102] width 39 height 23
click at [262, 103] on span "085819904057" at bounding box center [264, 105] width 26 height 4
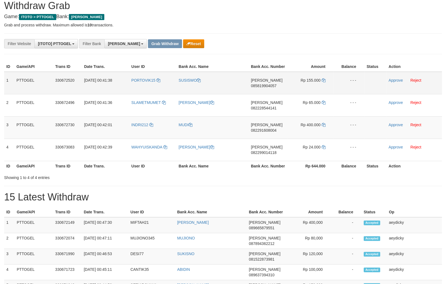
scroll to position [96, 0]
drag, startPoint x: 276, startPoint y: 83, endPoint x: 450, endPoint y: 81, distance: 174.1
click at [279, 83] on td "[PERSON_NAME] 085819904057" at bounding box center [268, 83] width 39 height 23
copy tr
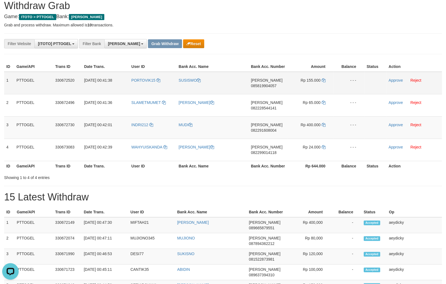
click at [267, 83] on td "[PERSON_NAME] 085819904057" at bounding box center [268, 83] width 39 height 23
drag, startPoint x: 267, startPoint y: 83, endPoint x: 267, endPoint y: 86, distance: 3.0
click at [267, 86] on td "[PERSON_NAME] 085819904057" at bounding box center [268, 83] width 39 height 23
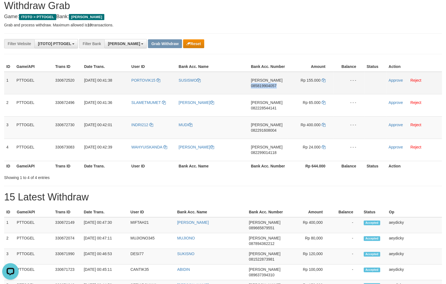
click at [267, 86] on span "085819904057" at bounding box center [264, 85] width 26 height 4
copy span "085819904057"
click at [267, 86] on span "085819904057" at bounding box center [264, 85] width 26 height 4
copy span "085819904057"
click at [324, 79] on icon at bounding box center [324, 80] width 4 height 4
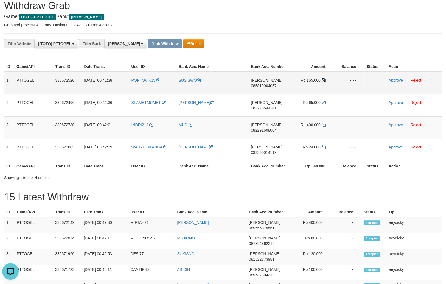
click at [324, 79] on icon at bounding box center [324, 80] width 4 height 4
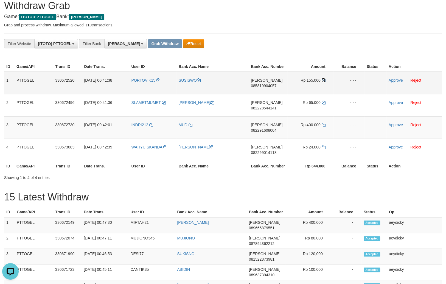
click at [324, 79] on icon at bounding box center [324, 80] width 4 height 4
click at [393, 82] on td "Approve Reject" at bounding box center [414, 83] width 55 height 23
click at [398, 79] on link "Approve" at bounding box center [396, 80] width 14 height 4
click at [303, 67] on th "Amount" at bounding box center [310, 67] width 46 height 10
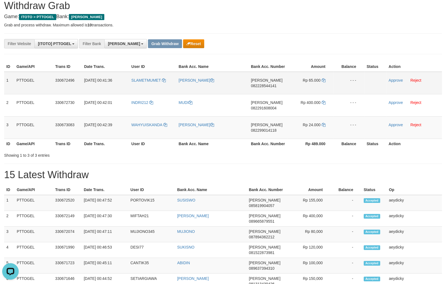
drag, startPoint x: 270, startPoint y: 89, endPoint x: 270, endPoint y: 85, distance: 4.1
click at [270, 89] on td "DANA 082228544141" at bounding box center [268, 83] width 39 height 23
click at [270, 85] on span "082228544141" at bounding box center [264, 85] width 26 height 4
drag, startPoint x: 270, startPoint y: 85, endPoint x: 440, endPoint y: 104, distance: 171.0
click at [271, 85] on span "082228544141" at bounding box center [264, 85] width 26 height 4
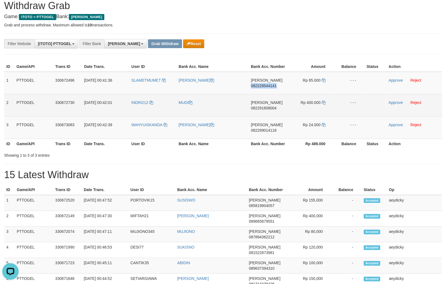
copy span "082228544141"
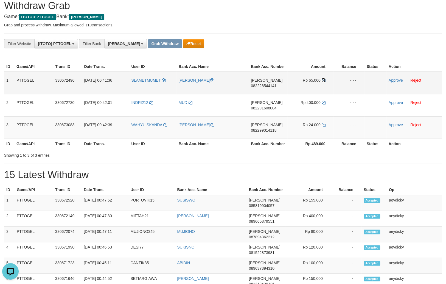
click at [323, 81] on icon at bounding box center [324, 80] width 4 height 4
drag, startPoint x: 323, startPoint y: 81, endPoint x: 343, endPoint y: 81, distance: 20.3
click at [323, 81] on icon at bounding box center [324, 80] width 4 height 4
click at [183, 44] on button "Reset" at bounding box center [193, 43] width 21 height 9
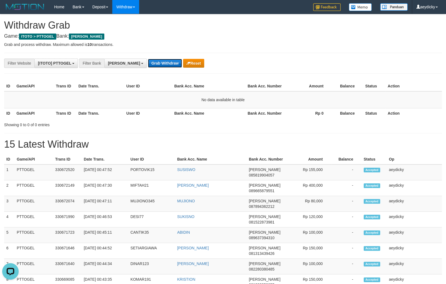
click at [148, 60] on button "Grab Withdraw" at bounding box center [165, 63] width 34 height 9
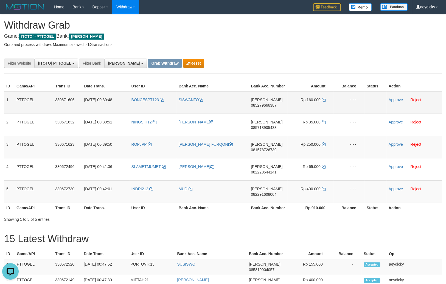
click at [262, 103] on td "DANA 085279666387" at bounding box center [268, 102] width 39 height 23
click at [262, 107] on span "085279666387" at bounding box center [264, 105] width 26 height 4
copy tr
click at [262, 107] on span "085279666387" at bounding box center [264, 105] width 26 height 4
copy span "085279666387"
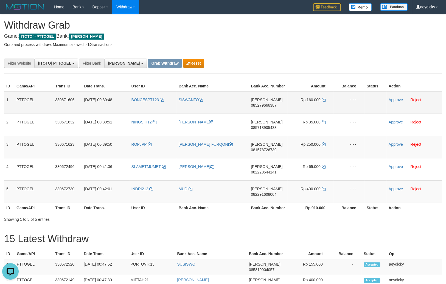
click at [261, 105] on span "085279666387" at bounding box center [264, 105] width 26 height 4
click at [262, 104] on span "085279666387" at bounding box center [264, 105] width 26 height 4
copy span "085279666387"
click at [272, 105] on span "085279666387" at bounding box center [264, 105] width 26 height 4
drag, startPoint x: 272, startPoint y: 105, endPoint x: 372, endPoint y: 98, distance: 99.9
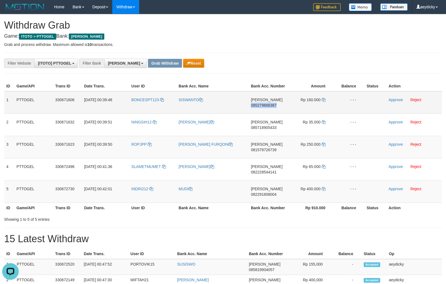
click at [273, 105] on span "085279666387" at bounding box center [264, 105] width 26 height 4
copy span "085279666387"
click at [323, 98] on icon at bounding box center [324, 100] width 4 height 4
click at [392, 98] on link "Approve" at bounding box center [396, 99] width 14 height 4
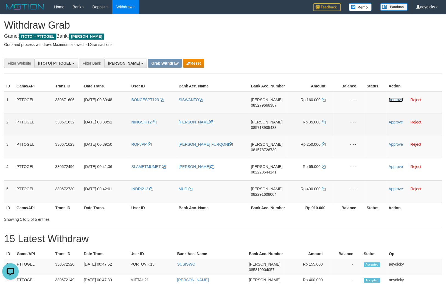
click at [255, 127] on span "085718905433" at bounding box center [264, 127] width 26 height 4
copy span "085718905433"
click at [269, 128] on span "085718905433" at bounding box center [264, 127] width 26 height 4
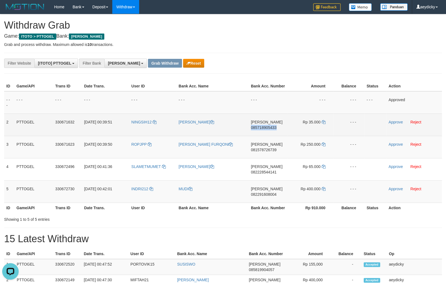
copy span "085718905433"
click at [272, 124] on td "DANA 085718905433" at bounding box center [268, 124] width 39 height 22
click at [271, 125] on td "DANA 085718905433" at bounding box center [268, 124] width 39 height 22
copy tr
click at [270, 126] on span "085718905433" at bounding box center [264, 127] width 26 height 4
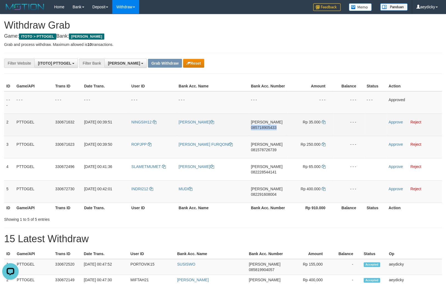
click at [270, 126] on span "085718905433" at bounding box center [264, 127] width 26 height 4
copy span "085718905433"
copy tr
click at [262, 130] on td "DANA 085718905433" at bounding box center [268, 124] width 39 height 22
drag, startPoint x: 262, startPoint y: 130, endPoint x: 268, endPoint y: 127, distance: 6.9
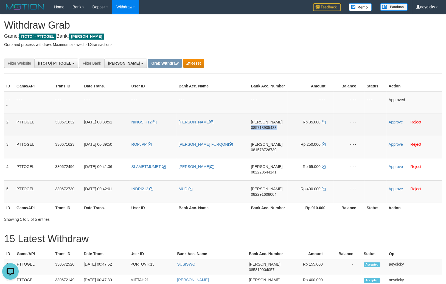
click at [262, 129] on td "DANA 085718905433" at bounding box center [268, 124] width 39 height 22
copy tr
click at [268, 127] on span "085718905433" at bounding box center [264, 127] width 26 height 4
drag, startPoint x: 265, startPoint y: 131, endPoint x: 268, endPoint y: 129, distance: 3.0
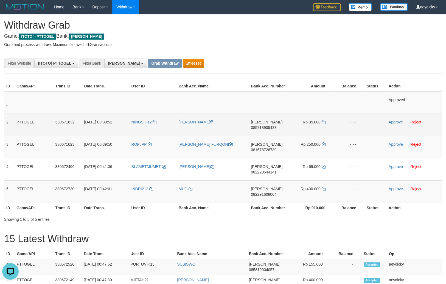
click at [266, 131] on td "DANA 085718905433" at bounding box center [268, 124] width 39 height 22
click at [268, 128] on span "085718905433" at bounding box center [264, 127] width 26 height 4
drag, startPoint x: 261, startPoint y: 130, endPoint x: 268, endPoint y: 128, distance: 7.3
click at [262, 130] on td "DANA 085718905433" at bounding box center [268, 124] width 39 height 22
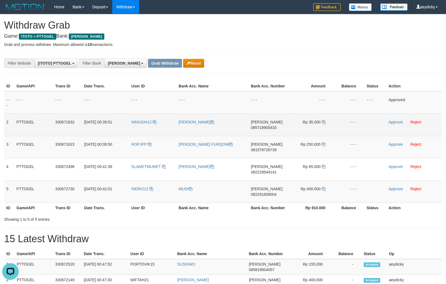
click at [268, 128] on span "085718905433" at bounding box center [264, 127] width 26 height 4
click at [270, 128] on span "085718905433" at bounding box center [264, 127] width 26 height 4
drag, startPoint x: 270, startPoint y: 128, endPoint x: 295, endPoint y: 119, distance: 27.1
click at [270, 127] on span "085718905433" at bounding box center [264, 127] width 26 height 4
click at [324, 123] on icon at bounding box center [324, 122] width 4 height 4
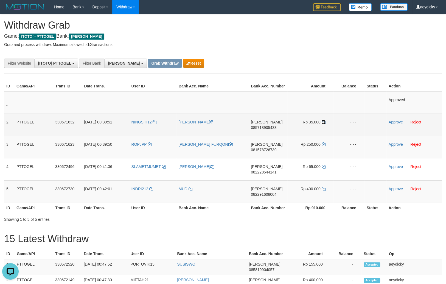
click at [326, 122] on td "Rp 35.000" at bounding box center [310, 124] width 46 height 22
click at [394, 123] on link "Approve" at bounding box center [396, 122] width 14 height 4
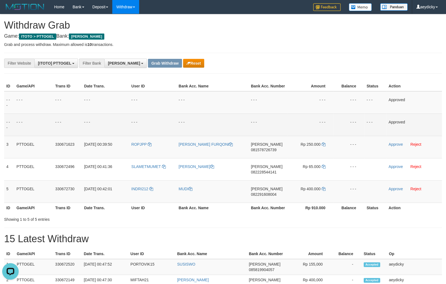
click at [294, 65] on div "**********" at bounding box center [186, 62] width 372 height 9
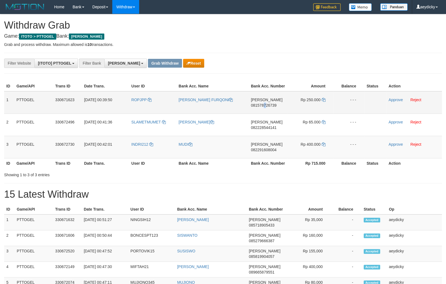
drag, startPoint x: 0, startPoint y: 0, endPoint x: 265, endPoint y: 104, distance: 284.2
click at [265, 104] on span "081578726739" at bounding box center [264, 105] width 26 height 4
copy span "081578726739"
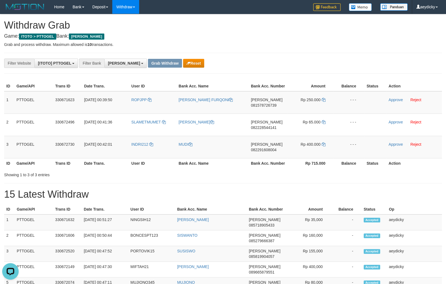
scroll to position [0, 0]
drag, startPoint x: 256, startPoint y: 106, endPoint x: 261, endPoint y: 105, distance: 4.7
click at [259, 105] on td "[PERSON_NAME] 081578726739" at bounding box center [268, 102] width 39 height 23
copy span "15"
click at [261, 105] on span "081578726739" at bounding box center [264, 105] width 26 height 4
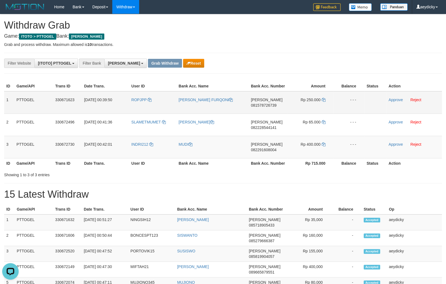
copy tr
click at [268, 102] on td "[PERSON_NAME] 081578726739" at bounding box center [268, 102] width 39 height 23
copy tr
drag, startPoint x: 266, startPoint y: 105, endPoint x: 448, endPoint y: 164, distance: 191.3
click at [266, 105] on span "081578726739" at bounding box center [264, 105] width 26 height 4
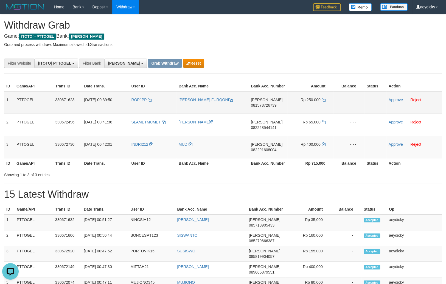
click at [326, 98] on td "Rp 250.000" at bounding box center [310, 102] width 46 height 23
click at [326, 99] on td "Rp 250.000" at bounding box center [310, 102] width 46 height 23
click at [324, 100] on icon at bounding box center [324, 100] width 4 height 4
copy td "Rp 250.000"
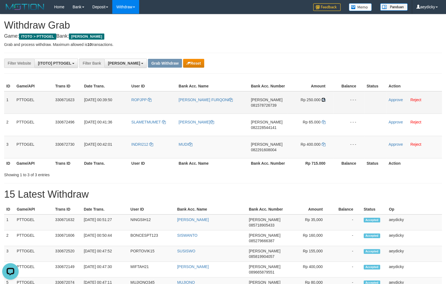
click at [324, 100] on icon at bounding box center [324, 100] width 4 height 4
click at [399, 99] on link "Approve" at bounding box center [396, 99] width 14 height 4
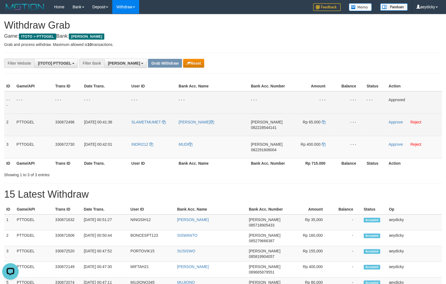
click at [296, 129] on td "Rp 65.000" at bounding box center [310, 124] width 46 height 22
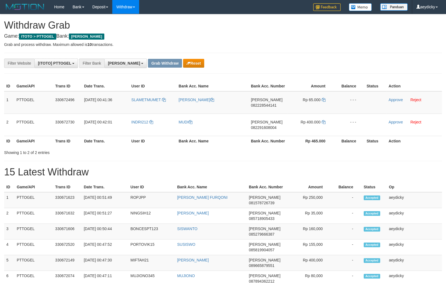
scroll to position [96, 0]
click at [262, 106] on span "082228544141" at bounding box center [264, 105] width 26 height 4
copy span "082228544141"
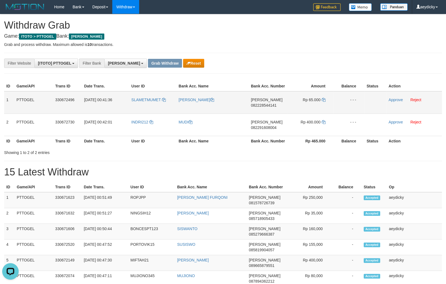
click at [269, 107] on span "082228544141" at bounding box center [264, 105] width 26 height 4
copy span "082228544141"
click at [324, 99] on icon at bounding box center [324, 100] width 4 height 4
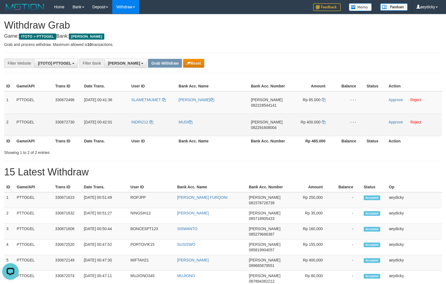
click at [267, 127] on span "082291608004" at bounding box center [264, 127] width 26 height 4
copy span "082291608004"
click at [325, 123] on icon at bounding box center [324, 122] width 4 height 4
click at [325, 122] on icon at bounding box center [324, 122] width 4 height 4
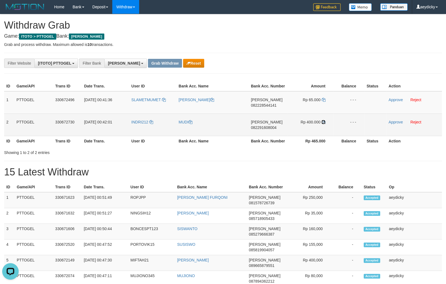
click at [325, 122] on icon at bounding box center [324, 122] width 4 height 4
click at [394, 122] on link "Approve" at bounding box center [396, 122] width 14 height 4
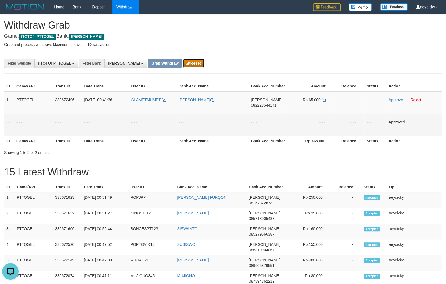
click at [183, 63] on button "Reset" at bounding box center [193, 63] width 21 height 9
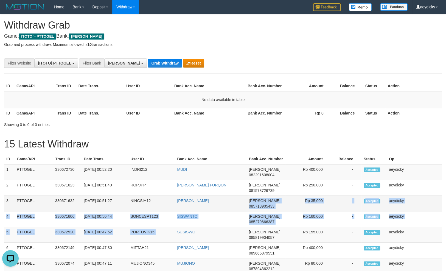
drag, startPoint x: 141, startPoint y: 183, endPoint x: 252, endPoint y: 205, distance: 113.1
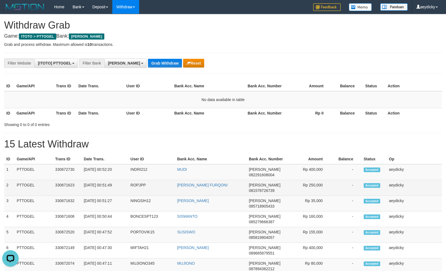
drag, startPoint x: 185, startPoint y: 203, endPoint x: 160, endPoint y: 191, distance: 27.8
click at [185, 202] on td "[PERSON_NAME]" at bounding box center [211, 204] width 72 height 16
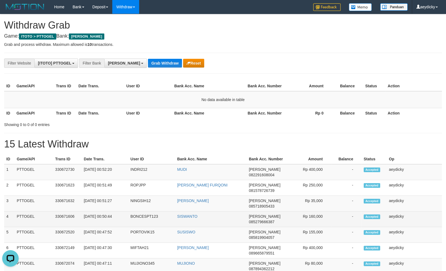
copy tr
drag, startPoint x: 137, startPoint y: 181, endPoint x: 318, endPoint y: 221, distance: 185.5
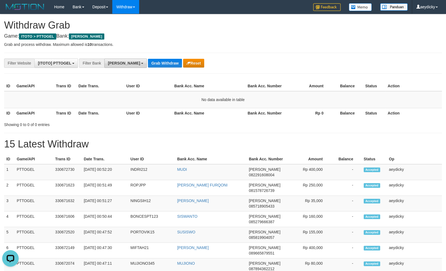
click at [108, 65] on button "[PERSON_NAME]" at bounding box center [125, 62] width 43 height 9
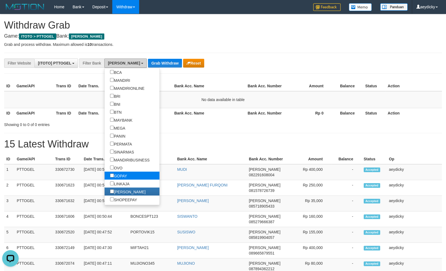
scroll to position [103, 0]
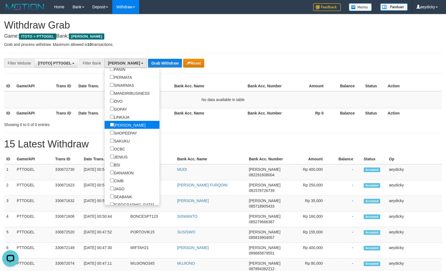
click at [105, 125] on label "[PERSON_NAME]" at bounding box center [128, 125] width 46 height 8
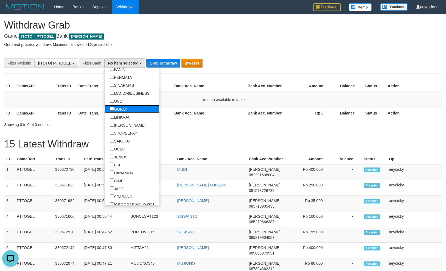
click at [105, 106] on label "GOPAY" at bounding box center [119, 109] width 28 height 8
select select "*****"
click at [152, 65] on button "Grab Withdraw" at bounding box center [146, 63] width 34 height 9
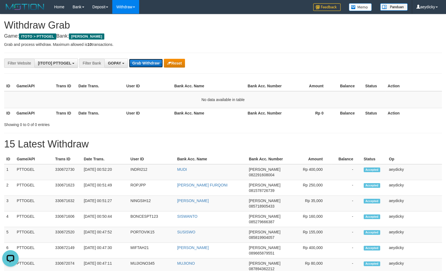
click at [152, 65] on button "Grab Withdraw" at bounding box center [146, 63] width 34 height 9
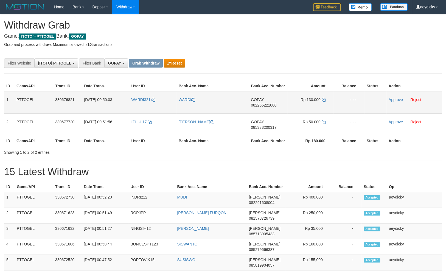
scroll to position [84, 0]
click at [310, 116] on tbody "1 PTTOGEL 330676821 [DATE] 00:50:03 WARDI321 WARDI GOPAY 082255221880 Rp 130.00…" at bounding box center [223, 113] width 438 height 45
click at [265, 103] on td "GOPAY 082255221880" at bounding box center [268, 102] width 39 height 23
copy tr
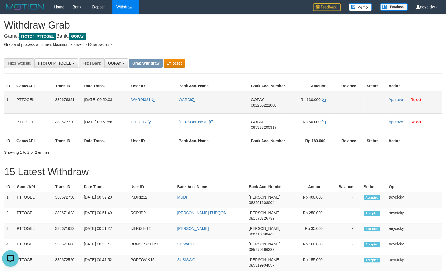
click at [265, 103] on span "082255221880" at bounding box center [264, 105] width 26 height 4
click at [266, 106] on span "082255221880" at bounding box center [264, 105] width 26 height 4
click at [266, 105] on span "082255221880" at bounding box center [264, 105] width 26 height 4
copy tr
drag, startPoint x: 266, startPoint y: 105, endPoint x: 449, endPoint y: 105, distance: 183.1
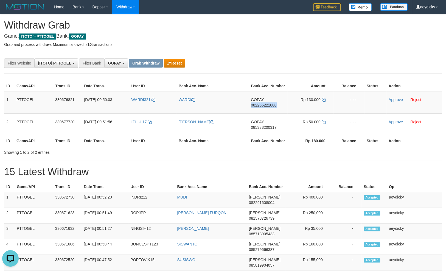
click at [267, 105] on span "082255221880" at bounding box center [264, 105] width 26 height 4
copy span "082255221880"
click at [258, 106] on span "082255221880" at bounding box center [264, 105] width 26 height 4
copy span "082255221880"
click at [258, 106] on span "082255221880" at bounding box center [264, 105] width 26 height 4
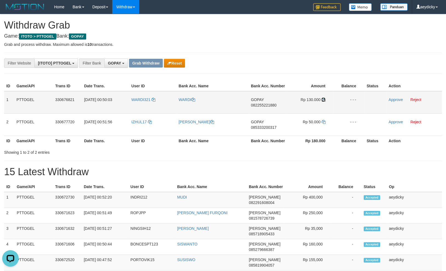
click at [323, 100] on icon at bounding box center [324, 100] width 4 height 4
click at [392, 102] on link "Approve" at bounding box center [396, 99] width 14 height 4
click at [302, 107] on td "- - -" at bounding box center [310, 102] width 46 height 23
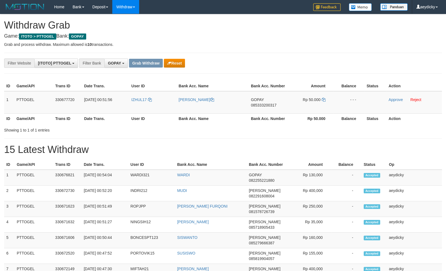
scroll to position [84, 0]
click at [260, 104] on span "085333200317" at bounding box center [264, 105] width 26 height 4
copy span "085333200317"
click at [260, 104] on span "085333200317" at bounding box center [264, 105] width 26 height 4
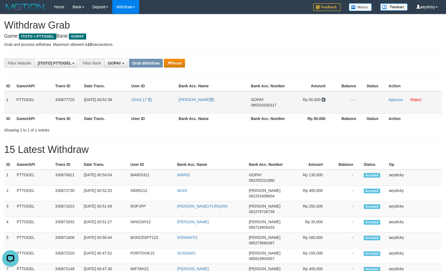
click at [324, 98] on icon at bounding box center [324, 100] width 4 height 4
drag, startPoint x: 324, startPoint y: 98, endPoint x: 447, endPoint y: 86, distance: 123.3
click at [327, 98] on td "Rp 50.000" at bounding box center [310, 102] width 46 height 23
click at [399, 100] on link "Approve" at bounding box center [396, 99] width 14 height 4
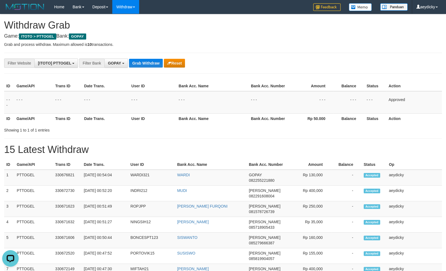
drag, startPoint x: 121, startPoint y: 106, endPoint x: 147, endPoint y: 53, distance: 58.9
click at [121, 105] on td "- - -" at bounding box center [105, 102] width 47 height 23
click at [139, 63] on button "Grab Withdraw" at bounding box center [146, 63] width 34 height 9
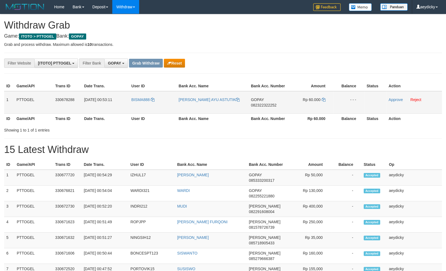
scroll to position [84, 0]
drag, startPoint x: 0, startPoint y: 0, endPoint x: 318, endPoint y: 98, distance: 332.5
click at [322, 98] on tr "1 PTTOGEL 330678288 [DATE] 00:53:11 BISMA888 [PERSON_NAME] AYU ASTUTIK GOPAY 08…" at bounding box center [223, 102] width 438 height 23
drag, startPoint x: 261, startPoint y: 110, endPoint x: 262, endPoint y: 103, distance: 7.3
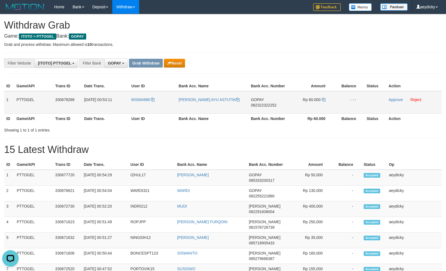
click at [261, 107] on td "GOPAY 082322322252" at bounding box center [268, 102] width 39 height 23
click at [262, 103] on span "082322322252" at bounding box center [264, 105] width 26 height 4
copy span "082322322252"
click at [262, 103] on span "082322322252" at bounding box center [264, 105] width 26 height 4
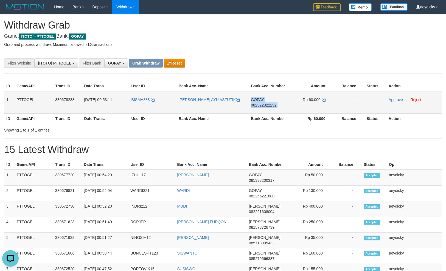
copy td "GOPAY 082322322252"
click at [268, 101] on td "GOPAY 082322322252" at bounding box center [268, 102] width 39 height 23
click at [267, 105] on span "082322322252" at bounding box center [264, 105] width 26 height 4
copy span "082322322252"
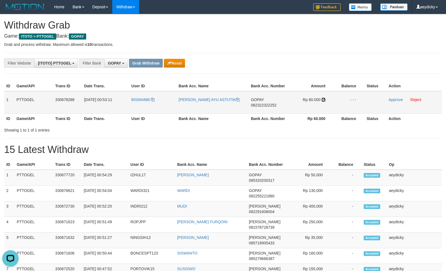
click at [324, 100] on icon at bounding box center [324, 100] width 4 height 4
click at [393, 100] on link "Approve" at bounding box center [396, 99] width 14 height 4
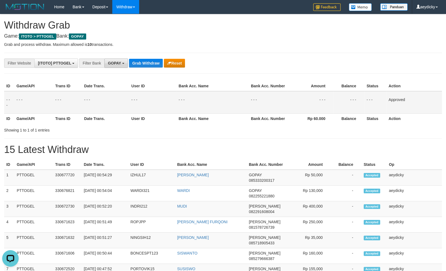
click at [110, 59] on button "GOPAY" at bounding box center [116, 62] width 24 height 9
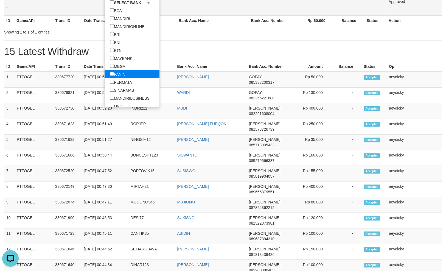
scroll to position [69, 0]
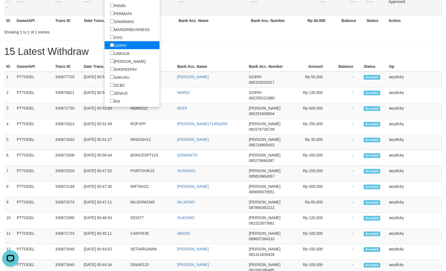
click at [105, 45] on label "GOPAY" at bounding box center [119, 45] width 28 height 8
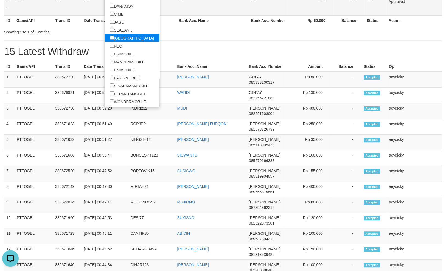
scroll to position [86, 0]
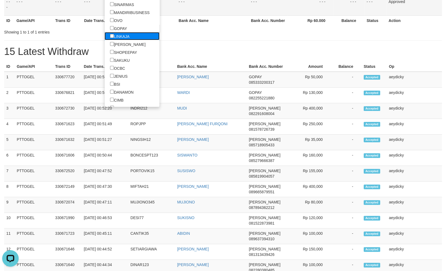
click at [105, 37] on label "LINKAJA" at bounding box center [120, 36] width 30 height 8
select select "*******"
click at [203, 33] on div "Showing 1 to 1 of 1 entries" at bounding box center [223, 31] width 446 height 8
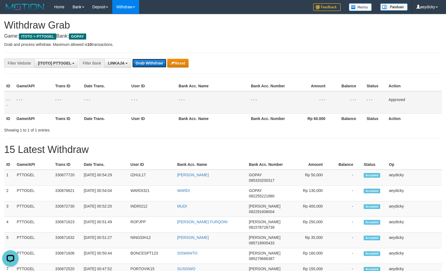
click at [148, 64] on button "Grab Withdraw" at bounding box center [149, 63] width 34 height 9
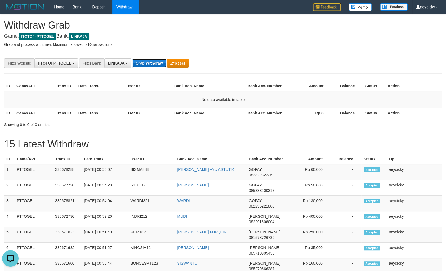
click at [140, 62] on button "Grab Withdraw" at bounding box center [149, 63] width 34 height 9
click at [150, 85] on th "User ID" at bounding box center [148, 86] width 48 height 10
click at [152, 58] on div "**********" at bounding box center [186, 62] width 372 height 9
click at [147, 66] on button "Grab Withdraw" at bounding box center [149, 63] width 34 height 9
click at [132, 59] on button "Grab Withdraw" at bounding box center [149, 63] width 34 height 9
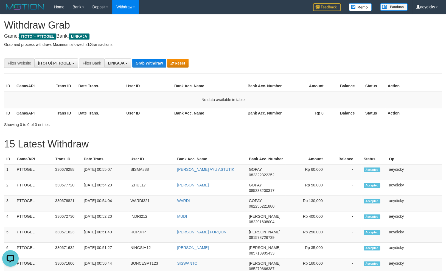
click at [137, 87] on th "User ID" at bounding box center [148, 86] width 48 height 10
drag, startPoint x: 110, startPoint y: 64, endPoint x: 114, endPoint y: 63, distance: 3.7
click at [111, 64] on span "LINKAJA" at bounding box center [116, 63] width 16 height 4
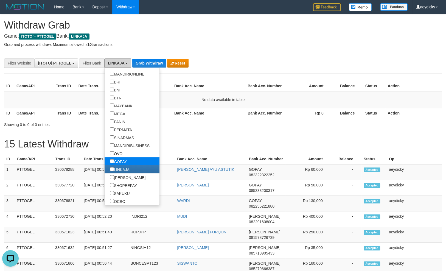
scroll to position [51, 0]
click at [105, 171] on label "LINKAJA" at bounding box center [120, 168] width 30 height 8
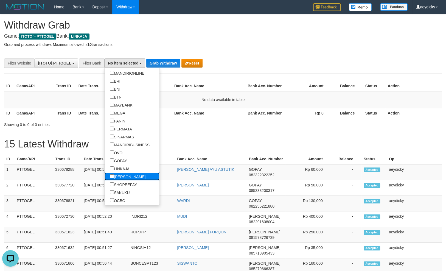
click at [105, 177] on label "[PERSON_NAME]" at bounding box center [128, 176] width 46 height 8
select select "****"
drag, startPoint x: 177, startPoint y: 162, endPoint x: 142, endPoint y: 90, distance: 79.9
click at [177, 155] on tr "ID Game/API Trans ID Date Trans. User ID Bank Acc. Name Bank Acc. Number Amount…" at bounding box center [223, 159] width 438 height 10
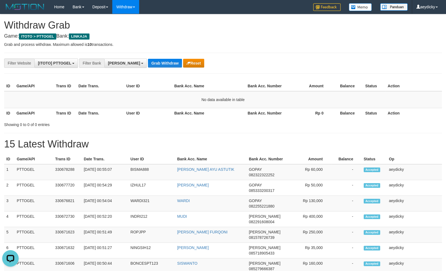
click at [148, 66] on button "Grab Withdraw" at bounding box center [165, 63] width 34 height 9
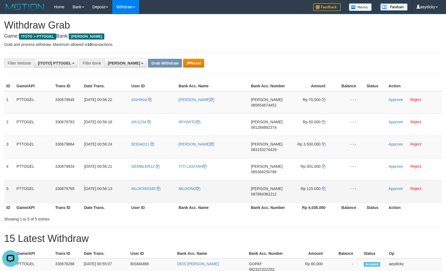
drag, startPoint x: 202, startPoint y: 125, endPoint x: 316, endPoint y: 192, distance: 132.9
click at [318, 196] on tbody "1 PTTOGEL 330679845 [DATE] 00:56:22 [PERSON_NAME] DANA 085654674452 Rp 70.000 -…" at bounding box center [223, 146] width 438 height 111
click at [269, 105] on span "085654674452" at bounding box center [264, 105] width 26 height 4
copy span "085654674452"
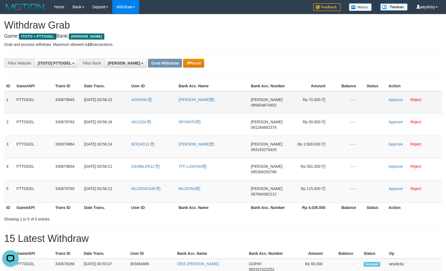
click at [274, 105] on span "085654674452" at bounding box center [264, 105] width 26 height 4
copy tr
copy span "085654674452"
click at [274, 105] on span "085654674452" at bounding box center [264, 105] width 26 height 4
click at [322, 99] on icon at bounding box center [324, 100] width 4 height 4
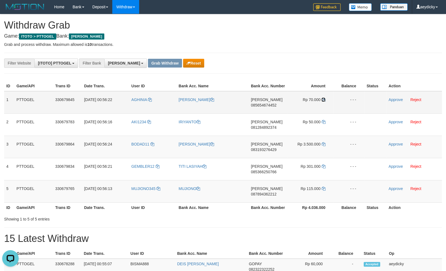
drag, startPoint x: 322, startPoint y: 99, endPoint x: 323, endPoint y: 97, distance: 2.8
click at [322, 99] on icon at bounding box center [324, 100] width 4 height 4
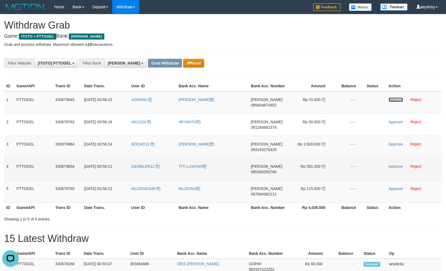
click at [392, 99] on link "Approve" at bounding box center [396, 99] width 14 height 4
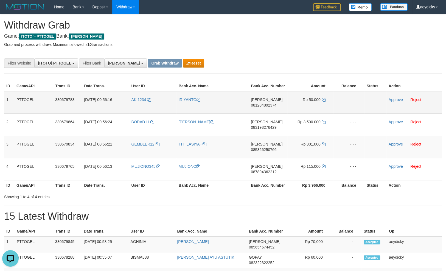
click at [263, 105] on span "081284892374" at bounding box center [264, 105] width 26 height 4
copy span "081284892374"
drag, startPoint x: 263, startPoint y: 105, endPoint x: 263, endPoint y: 108, distance: 3.1
click at [263, 108] on td "[PERSON_NAME] 081284892374" at bounding box center [268, 102] width 39 height 23
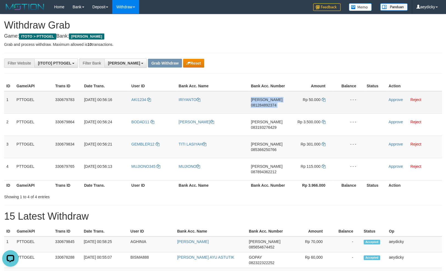
click at [264, 106] on span "081284892374" at bounding box center [264, 105] width 26 height 4
copy td "[PERSON_NAME] 081284892374"
click at [264, 106] on span "081284892374" at bounding box center [264, 105] width 26 height 4
copy span "081284892374"
copy tr
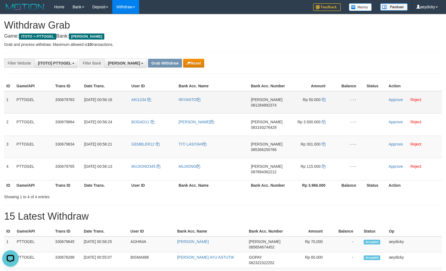
click at [262, 102] on td "[PERSON_NAME] 081284892374" at bounding box center [268, 102] width 39 height 23
click at [263, 102] on td "[PERSON_NAME] 081284892374" at bounding box center [268, 102] width 39 height 23
copy span "[PERSON_NAME]"
copy tr
click at [267, 107] on span "081284892374" at bounding box center [264, 105] width 26 height 4
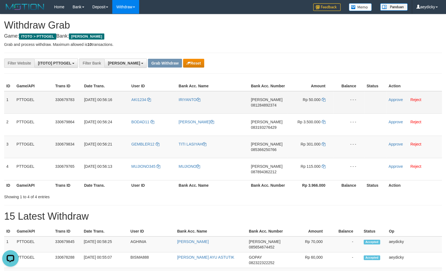
click at [268, 105] on span "081284892374" at bounding box center [264, 105] width 26 height 4
copy tr
click at [274, 105] on span "081284892374" at bounding box center [264, 105] width 26 height 4
click at [324, 99] on icon at bounding box center [324, 100] width 4 height 4
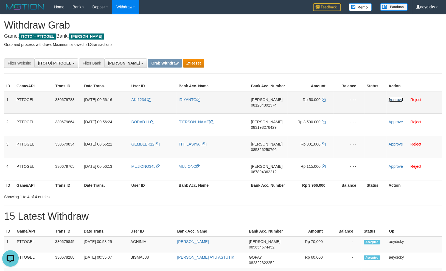
click at [392, 99] on link "Approve" at bounding box center [396, 99] width 14 height 4
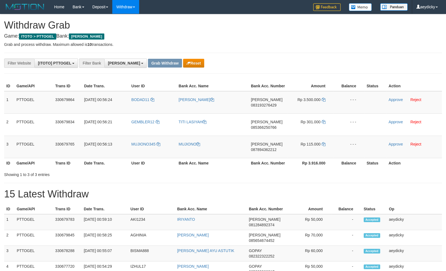
scroll to position [96, 0]
click at [261, 105] on span "083193276429" at bounding box center [264, 105] width 26 height 4
copy span "083193276429"
click at [261, 105] on span "083193276429" at bounding box center [264, 105] width 26 height 4
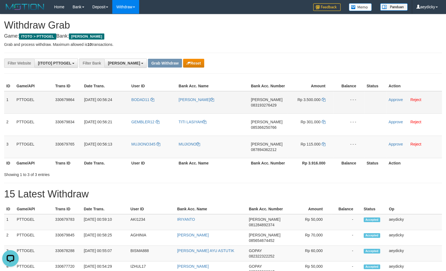
click at [266, 106] on span "083193276429" at bounding box center [264, 105] width 26 height 4
copy span "083193276429"
click at [323, 100] on icon at bounding box center [324, 100] width 4 height 4
click at [324, 100] on icon at bounding box center [324, 100] width 4 height 4
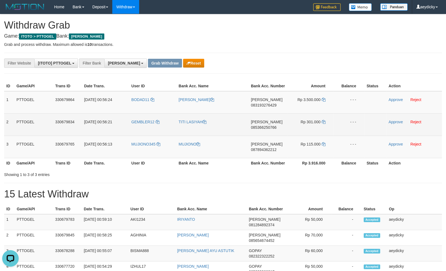
click at [264, 128] on span "085366250766" at bounding box center [264, 127] width 26 height 4
copy span "085366250766"
click at [326, 121] on td "Rp 301.000" at bounding box center [310, 124] width 46 height 22
click at [324, 122] on icon at bounding box center [324, 122] width 4 height 4
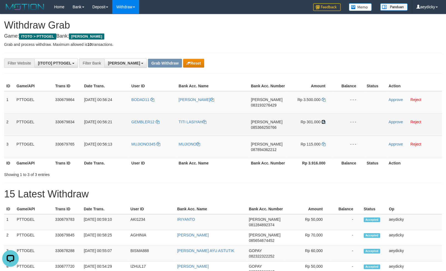
click at [324, 122] on icon at bounding box center [324, 122] width 4 height 4
click at [397, 122] on link "Approve" at bounding box center [396, 122] width 14 height 4
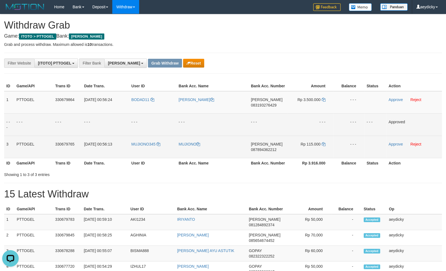
click at [260, 150] on span "087894362212" at bounding box center [264, 149] width 26 height 4
copy span "087894362212"
click at [260, 150] on span "087894362212" at bounding box center [264, 149] width 26 height 4
click at [323, 144] on icon at bounding box center [324, 144] width 4 height 4
drag, startPoint x: 323, startPoint y: 144, endPoint x: 446, endPoint y: 160, distance: 123.3
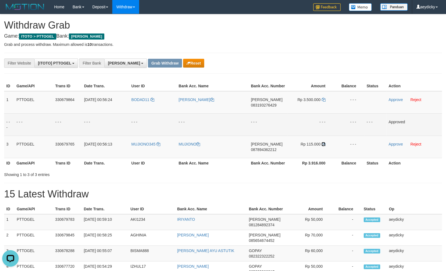
click at [326, 143] on td "Rp 115.000" at bounding box center [310, 147] width 46 height 22
click at [183, 60] on button "Reset" at bounding box center [193, 63] width 21 height 9
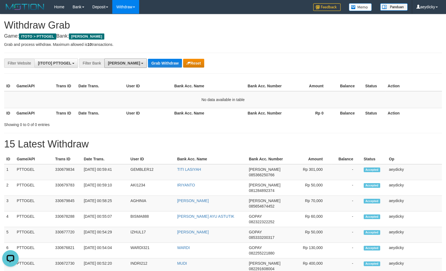
drag, startPoint x: 114, startPoint y: 62, endPoint x: 111, endPoint y: 69, distance: 6.8
click at [114, 63] on span "[PERSON_NAME]" at bounding box center [124, 63] width 32 height 4
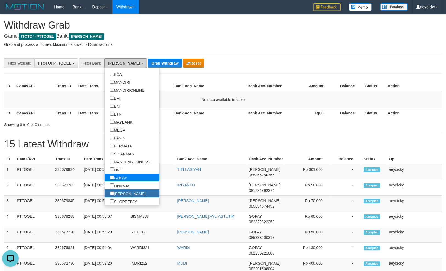
scroll to position [86, 0]
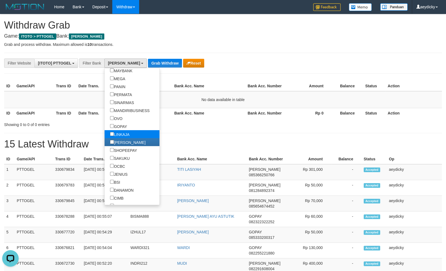
drag, startPoint x: 93, startPoint y: 142, endPoint x: 94, endPoint y: 133, distance: 8.4
click at [105, 141] on label "[PERSON_NAME]" at bounding box center [128, 142] width 46 height 8
click at [105, 131] on label "LINKAJA" at bounding box center [120, 134] width 30 height 8
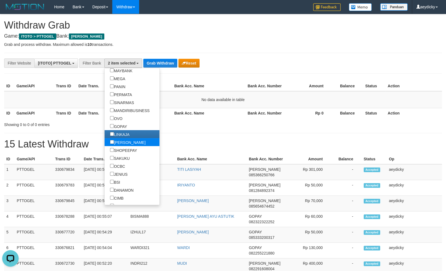
click at [105, 139] on label "[PERSON_NAME]" at bounding box center [128, 142] width 46 height 8
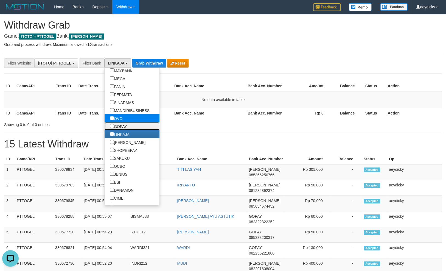
drag, startPoint x: 94, startPoint y: 124, endPoint x: 94, endPoint y: 117, distance: 6.9
click at [105, 123] on label "GOPAY" at bounding box center [119, 126] width 28 height 8
click at [105, 117] on label "OVO" at bounding box center [116, 118] width 23 height 8
select select "***"
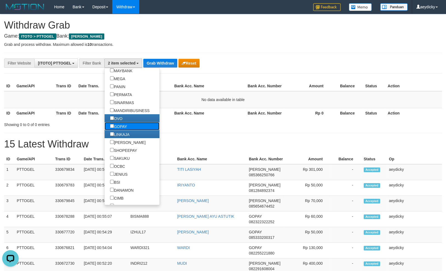
click at [105, 128] on label "GOPAY" at bounding box center [119, 126] width 28 height 8
drag, startPoint x: 181, startPoint y: 68, endPoint x: 150, endPoint y: 65, distance: 31.1
click at [170, 65] on div "Grab Withdraw Reset" at bounding box center [171, 63] width 56 height 9
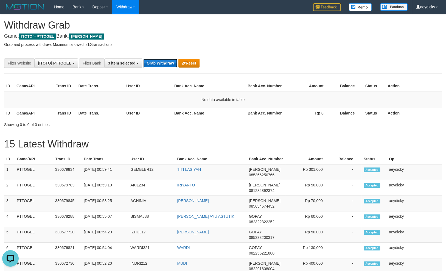
click at [150, 65] on button "Grab Withdraw" at bounding box center [160, 63] width 34 height 9
drag, startPoint x: 160, startPoint y: 100, endPoint x: 237, endPoint y: 4, distance: 123.5
click at [161, 100] on td "No data available in table" at bounding box center [223, 99] width 438 height 17
drag, startPoint x: 109, startPoint y: 80, endPoint x: 111, endPoint y: 79, distance: 3.0
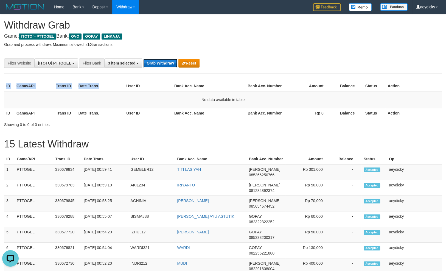
drag, startPoint x: 150, startPoint y: 63, endPoint x: 166, endPoint y: 68, distance: 16.8
click at [150, 63] on button "Grab Withdraw" at bounding box center [160, 63] width 34 height 9
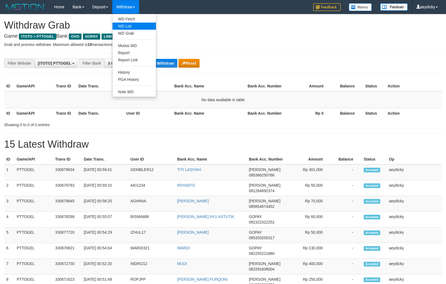
scroll to position [79, 0]
click at [125, 29] on link "WD List" at bounding box center [134, 26] width 43 height 7
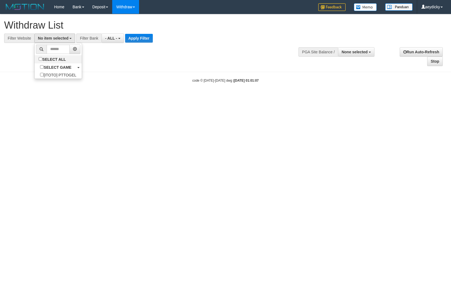
select select
click at [35, 60] on label "SELECT ALL" at bounding box center [53, 59] width 37 height 8
select select "***"
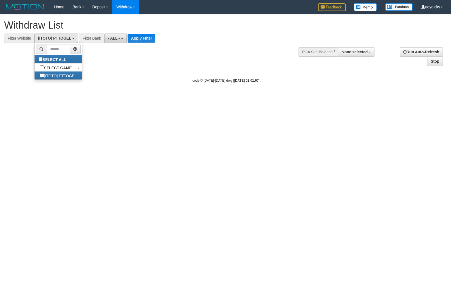
click at [104, 41] on button "- ALL -" at bounding box center [115, 37] width 22 height 9
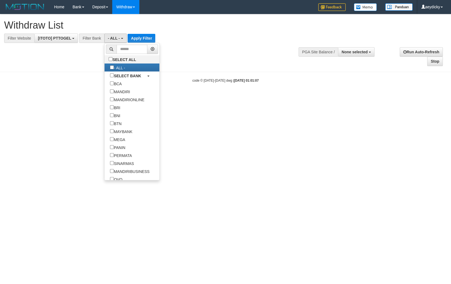
click at [105, 55] on li at bounding box center [132, 49] width 55 height 12
click at [105, 57] on label "SELECT ALL" at bounding box center [123, 59] width 37 height 8
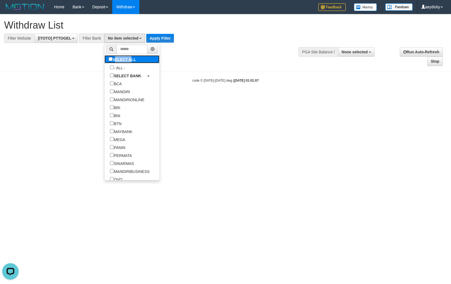
click at [105, 57] on label "SELECT ALL" at bounding box center [123, 59] width 37 height 8
select select "***"
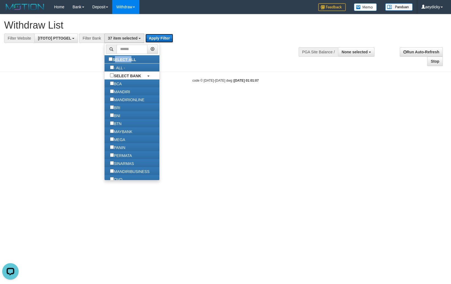
click at [171, 42] on button "Apply Filter" at bounding box center [160, 38] width 28 height 9
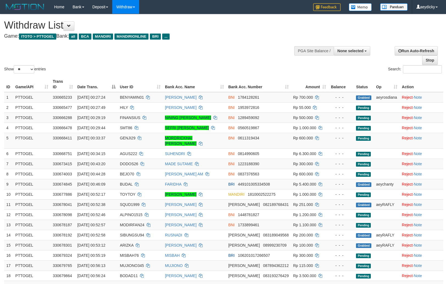
select select
select select "**"
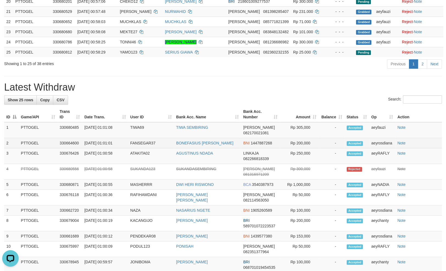
scroll to position [177, 0]
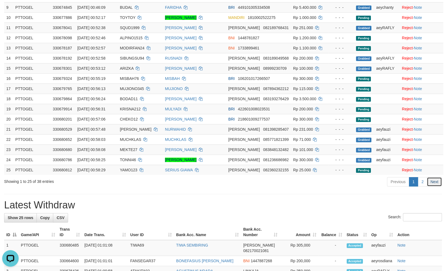
click at [427, 177] on link "Next" at bounding box center [434, 181] width 15 height 9
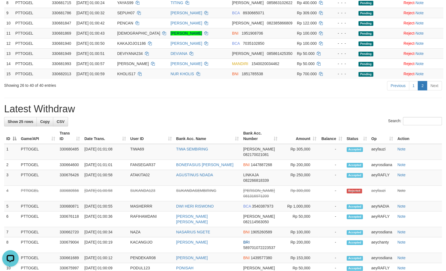
click at [142, 111] on h1 "Latest Withdraw" at bounding box center [223, 109] width 438 height 11
drag, startPoint x: 355, startPoint y: 75, endPoint x: 449, endPoint y: 90, distance: 95.1
click at [357, 77] on td "Pending" at bounding box center [366, 74] width 20 height 10
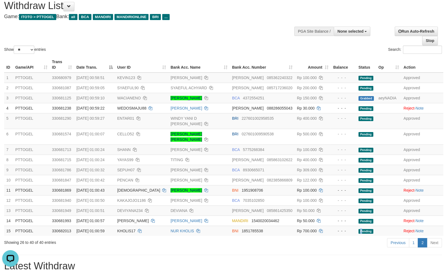
scroll to position [0, 0]
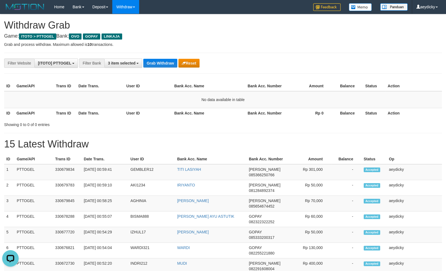
click at [140, 87] on th "User ID" at bounding box center [148, 86] width 48 height 10
click at [156, 62] on button "Grab Withdraw" at bounding box center [160, 63] width 34 height 9
click at [166, 62] on button "Grab Withdraw" at bounding box center [160, 63] width 34 height 9
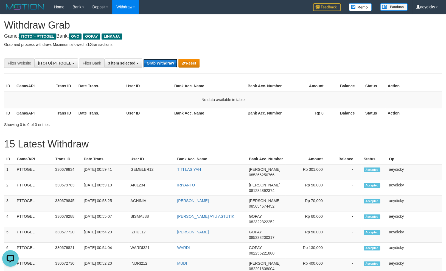
scroll to position [0, 0]
click at [169, 89] on th "User ID" at bounding box center [148, 86] width 48 height 10
drag, startPoint x: 174, startPoint y: 63, endPoint x: 170, endPoint y: 63, distance: 3.9
click at [170, 63] on button "Grab Withdraw" at bounding box center [160, 63] width 34 height 9
click at [169, 63] on button "Grab Withdraw" at bounding box center [160, 63] width 34 height 9
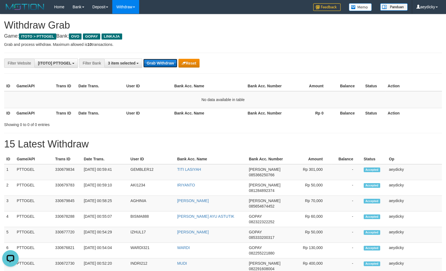
click at [169, 63] on button "Grab Withdraw" at bounding box center [160, 63] width 34 height 9
click at [169, 64] on button "Grab Withdraw" at bounding box center [160, 63] width 34 height 9
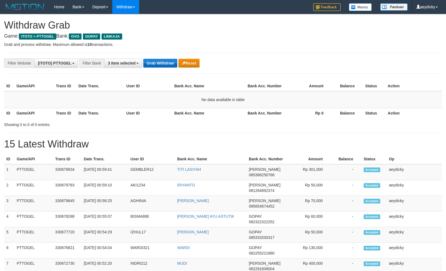
scroll to position [79, 0]
drag, startPoint x: 229, startPoint y: 155, endPoint x: 193, endPoint y: 114, distance: 54.1
click at [163, 64] on button "Grab Withdraw" at bounding box center [160, 63] width 34 height 9
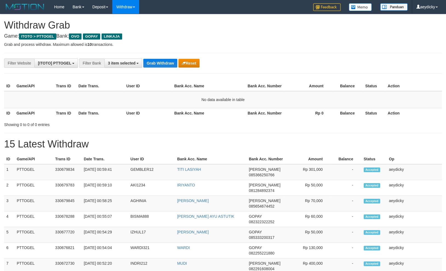
scroll to position [79, 0]
click at [160, 66] on button "Grab Withdraw" at bounding box center [160, 63] width 34 height 9
click at [163, 62] on button "Grab Withdraw" at bounding box center [160, 63] width 34 height 9
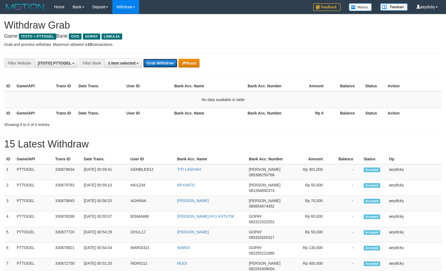
click at [155, 65] on button "Grab Withdraw" at bounding box center [160, 63] width 34 height 9
click at [156, 63] on button "Grab Withdraw" at bounding box center [160, 63] width 34 height 9
click at [161, 66] on button "Grab Withdraw" at bounding box center [160, 63] width 34 height 9
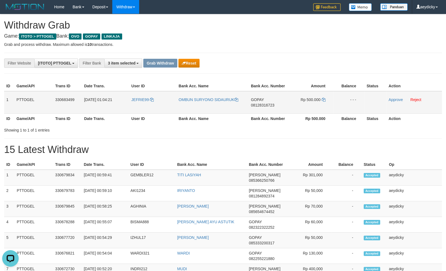
drag, startPoint x: 147, startPoint y: 107, endPoint x: 302, endPoint y: 101, distance: 154.7
click at [302, 101] on tr "1 PTTOGEL 330683499 [DATE] 01:04:21 JEFRIE99 OMBUN SURYONO SIDAURUK GOPAY 08128…" at bounding box center [223, 102] width 438 height 23
click at [273, 104] on span "08128316723" at bounding box center [263, 105] width 24 height 4
copy span "08128316723"
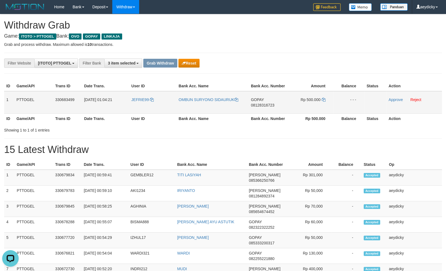
drag, startPoint x: 254, startPoint y: 100, endPoint x: 270, endPoint y: 103, distance: 16.4
click at [257, 102] on td "GOPAY 08128316723" at bounding box center [268, 102] width 39 height 23
copy tr
click at [271, 104] on span "08128316723" at bounding box center [263, 105] width 24 height 4
copy tr
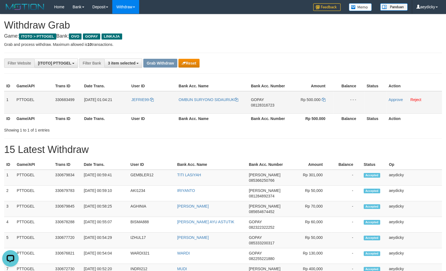
click at [271, 104] on span "08128316723" at bounding box center [263, 105] width 24 height 4
click at [399, 100] on link "Approve" at bounding box center [396, 99] width 14 height 4
click at [323, 102] on td "Rp 500.000" at bounding box center [310, 102] width 46 height 23
click at [325, 101] on icon at bounding box center [324, 100] width 4 height 4
click at [329, 100] on td "Rp 500.000" at bounding box center [310, 102] width 46 height 23
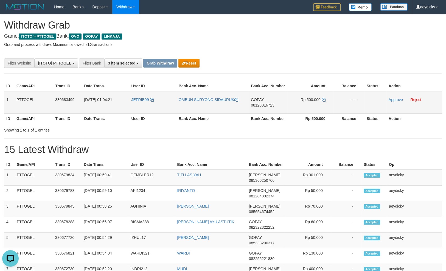
click at [329, 100] on td "Rp 500.000" at bounding box center [310, 102] width 46 height 23
click at [320, 97] on span "Rp 500.000" at bounding box center [311, 99] width 20 height 4
click at [327, 99] on td "Rp 500.000" at bounding box center [310, 102] width 46 height 23
click at [326, 99] on td "Rp 500.000" at bounding box center [310, 102] width 46 height 23
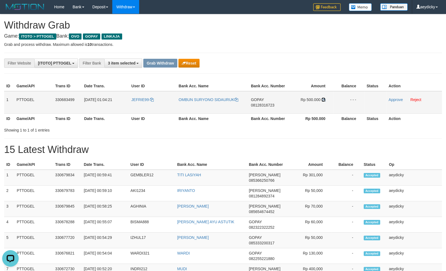
click at [325, 100] on icon at bounding box center [324, 100] width 4 height 4
click at [324, 100] on icon at bounding box center [324, 100] width 4 height 4
click at [393, 101] on link "Approve" at bounding box center [396, 99] width 14 height 4
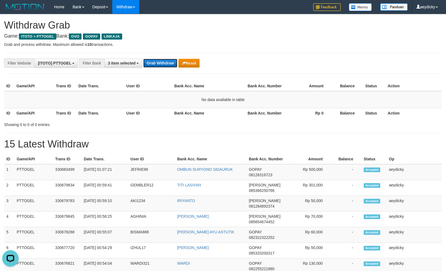
click at [162, 67] on button "Grab Withdraw" at bounding box center [160, 63] width 34 height 9
click at [159, 62] on button "Grab Withdraw" at bounding box center [160, 63] width 34 height 9
click at [160, 63] on button "Grab Withdraw" at bounding box center [160, 63] width 34 height 9
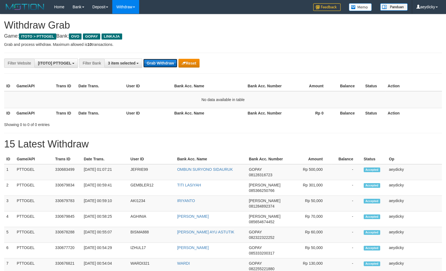
click at [167, 63] on button "Grab Withdraw" at bounding box center [160, 63] width 34 height 9
click at [158, 62] on button "Grab Withdraw" at bounding box center [160, 63] width 34 height 9
click at [157, 62] on button "Grab Withdraw" at bounding box center [160, 63] width 34 height 9
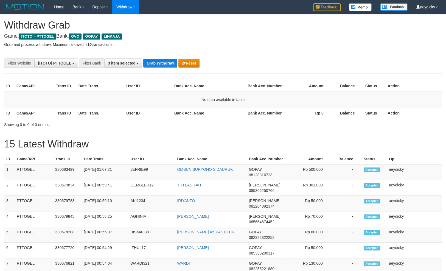
scroll to position [79, 0]
click at [155, 67] on button "Grab Withdraw" at bounding box center [160, 63] width 34 height 9
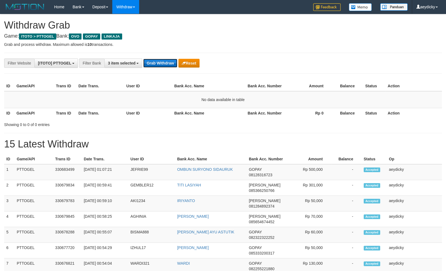
click at [155, 67] on button "Grab Withdraw" at bounding box center [160, 63] width 34 height 9
click at [155, 68] on button "Grab Withdraw" at bounding box center [160, 63] width 34 height 9
click at [153, 68] on button "Grab Withdraw" at bounding box center [160, 63] width 34 height 9
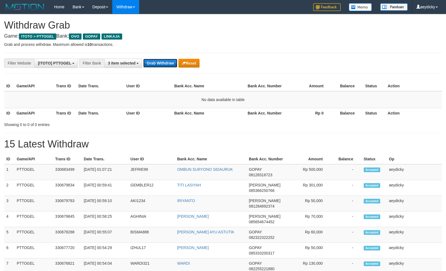
click at [153, 68] on button "Grab Withdraw" at bounding box center [160, 63] width 34 height 9
click at [152, 68] on div "**********" at bounding box center [186, 62] width 372 height 9
click at [158, 62] on button "Grab Withdraw" at bounding box center [160, 63] width 34 height 9
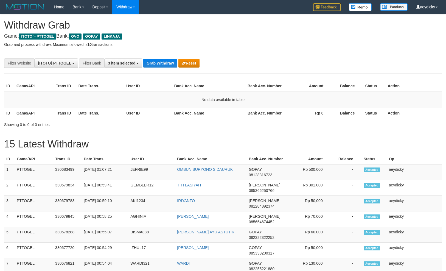
click at [155, 64] on button "Grab Withdraw" at bounding box center [160, 63] width 34 height 9
click at [153, 63] on button "Grab Withdraw" at bounding box center [160, 63] width 34 height 9
click at [152, 62] on button "Grab Withdraw" at bounding box center [160, 63] width 34 height 9
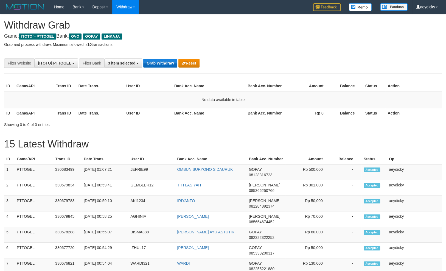
scroll to position [79, 0]
click at [152, 61] on button "Grab Withdraw" at bounding box center [160, 63] width 34 height 9
click at [151, 61] on button "Grab Withdraw" at bounding box center [160, 63] width 34 height 9
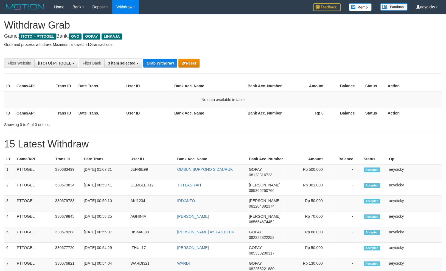
scroll to position [79, 0]
drag, startPoint x: 94, startPoint y: 95, endPoint x: 157, endPoint y: 69, distance: 68.4
click at [104, 88] on table "ID Game/API Trans ID Date Trans. User ID Bank Acc. Name Bank Acc. Number Amount…" at bounding box center [223, 99] width 438 height 37
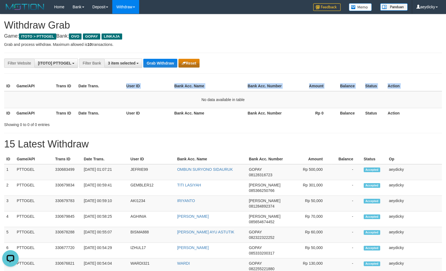
scroll to position [0, 0]
click at [145, 61] on button "Grab Withdraw" at bounding box center [160, 63] width 34 height 9
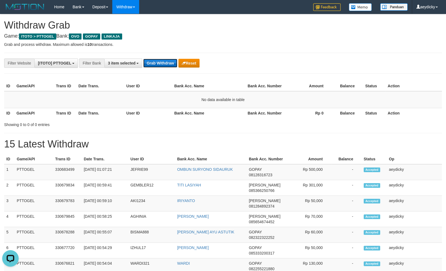
click at [165, 65] on button "Grab Withdraw" at bounding box center [160, 63] width 34 height 9
click at [158, 64] on button "Grab Withdraw" at bounding box center [160, 63] width 34 height 9
drag, startPoint x: 158, startPoint y: 64, endPoint x: 172, endPoint y: 62, distance: 14.1
click at [160, 64] on button "Grab Withdraw" at bounding box center [160, 63] width 34 height 9
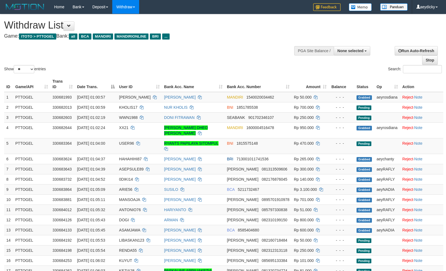
select select
select select "**"
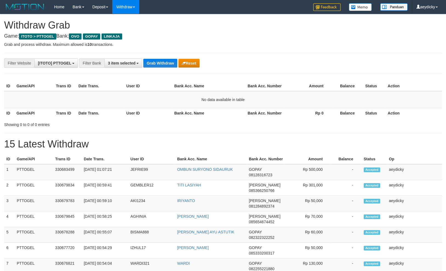
scroll to position [79, 0]
drag, startPoint x: 137, startPoint y: 120, endPoint x: 168, endPoint y: 62, distance: 65.2
click at [140, 116] on div "ID Game/API Trans ID Date Trans. User ID Bank Acc. Name Bank Acc. Number Amount…" at bounding box center [223, 99] width 446 height 40
drag, startPoint x: 167, startPoint y: 58, endPoint x: 161, endPoint y: 61, distance: 7.4
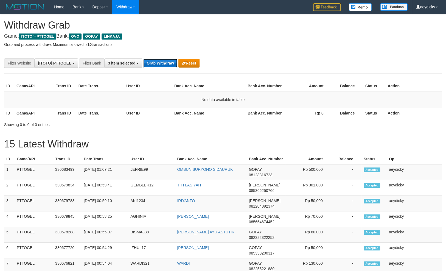
click at [161, 61] on button "Grab Withdraw" at bounding box center [160, 63] width 34 height 9
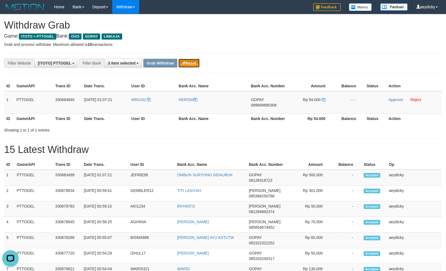
click at [178, 67] on div "Grab Withdraw Reset" at bounding box center [171, 63] width 56 height 9
copy tr
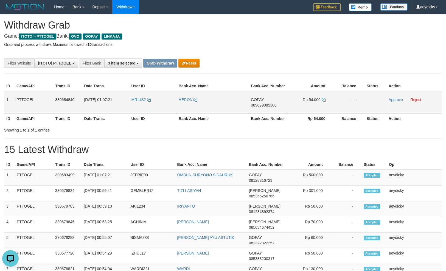
copy tr
drag, startPoint x: 144, startPoint y: 105, endPoint x: 300, endPoint y: 103, distance: 155.7
click at [326, 112] on tr "1 PTTOGEL 330684840 [DATE] 01:07:21 MRIUS2 HERONI GOPAY 089699885308 Rp 54.000 …" at bounding box center [223, 102] width 438 height 23
drag, startPoint x: 310, startPoint y: 102, endPoint x: 275, endPoint y: 102, distance: 34.3
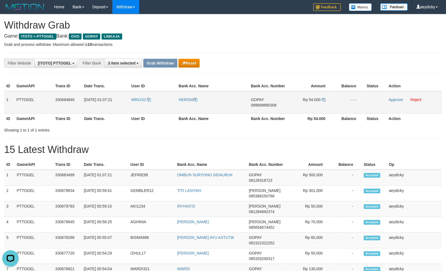
click at [308, 102] on td "Rp 54.000" at bounding box center [310, 102] width 46 height 23
copy tr
click at [261, 105] on span "089699885308" at bounding box center [264, 105] width 26 height 4
copy span "089699885308"
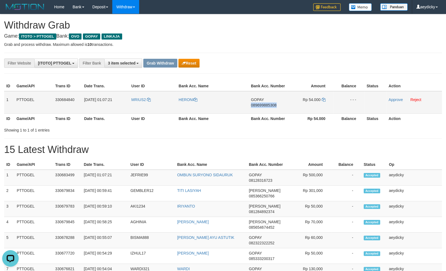
click at [261, 105] on span "089699885308" at bounding box center [264, 105] width 26 height 4
copy td "GOPAY 089699885308"
click at [260, 107] on span "089699885308" at bounding box center [264, 105] width 26 height 4
copy tr
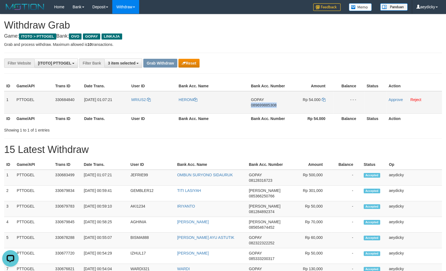
click at [260, 107] on span "089699885308" at bounding box center [264, 105] width 26 height 4
copy span "089699885308"
click at [320, 99] on span "Rp 54.000" at bounding box center [312, 99] width 18 height 4
click at [324, 99] on icon at bounding box center [324, 100] width 4 height 4
drag, startPoint x: 324, startPoint y: 99, endPoint x: 437, endPoint y: 96, distance: 112.6
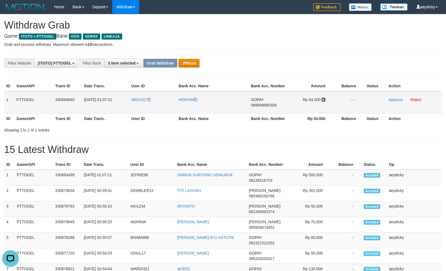
click at [326, 98] on td "Rp 54.000" at bounding box center [310, 102] width 46 height 23
click at [393, 97] on td "Approve Reject" at bounding box center [414, 102] width 55 height 23
click at [393, 100] on link "Approve" at bounding box center [396, 99] width 14 height 4
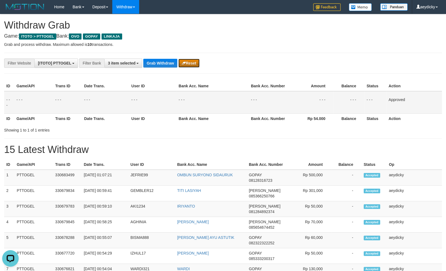
click at [185, 62] on icon "button" at bounding box center [184, 63] width 4 height 4
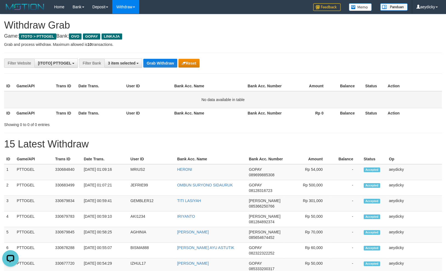
click at [121, 105] on td "No data available in table" at bounding box center [223, 99] width 438 height 17
click at [153, 66] on button "Grab Withdraw" at bounding box center [160, 63] width 34 height 9
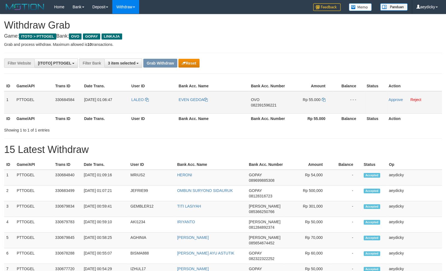
scroll to position [79, 0]
drag, startPoint x: 216, startPoint y: 108, endPoint x: 326, endPoint y: 105, distance: 109.9
click at [326, 105] on tr "1 PTTOGEL 330684584 [DATE] 01:06:47 [GEOGRAPHIC_DATA] EVEN GEDOA OVO 0823915962…" at bounding box center [223, 102] width 438 height 23
click at [259, 101] on span "OVO" at bounding box center [255, 99] width 9 height 4
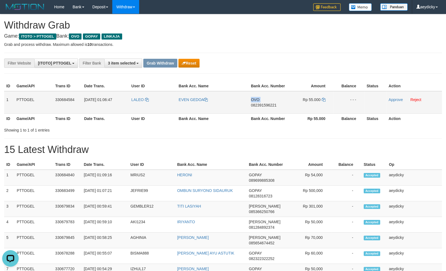
click at [258, 102] on td "OVO 082391596221" at bounding box center [268, 102] width 39 height 23
copy span "OVO"
click at [258, 102] on td "OVO 082391596221" at bounding box center [268, 102] width 39 height 23
click at [260, 106] on span "082391596221" at bounding box center [264, 105] width 26 height 4
copy tr
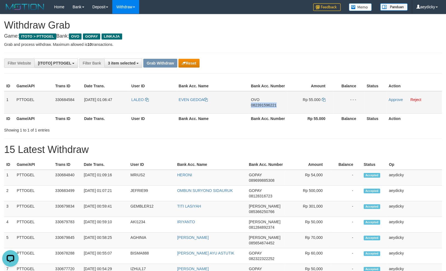
copy span "082391596221"
click at [260, 106] on span "082391596221" at bounding box center [264, 105] width 26 height 4
click at [258, 104] on span "082391596221" at bounding box center [264, 105] width 26 height 4
copy span "082391596221"
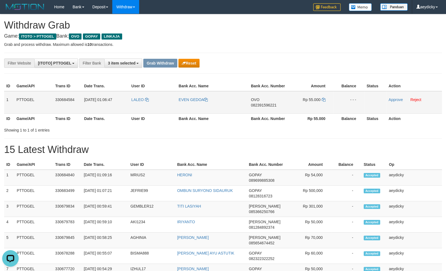
click at [263, 101] on td "OVO 082391596221" at bounding box center [268, 102] width 39 height 23
click at [263, 107] on td "OVO 082391596221" at bounding box center [268, 102] width 39 height 23
copy tr
drag, startPoint x: 263, startPoint y: 107, endPoint x: 268, endPoint y: 105, distance: 4.9
click at [264, 107] on td "OVO 082391596221" at bounding box center [268, 102] width 39 height 23
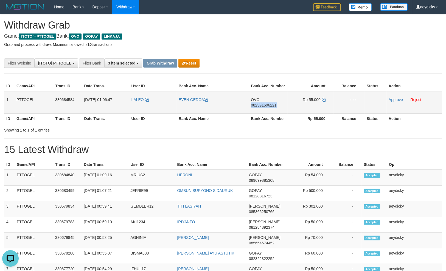
copy span "082391596221"
click at [270, 104] on span "082391596221" at bounding box center [264, 105] width 26 height 4
copy tr
copy span "082391596221"
click at [270, 104] on span "082391596221" at bounding box center [264, 105] width 26 height 4
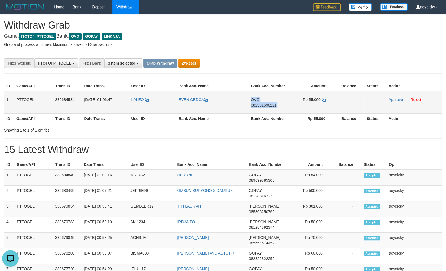
click at [270, 104] on span "082391596221" at bounding box center [264, 105] width 26 height 4
copy td "OVO 082391596221"
click at [324, 100] on icon at bounding box center [324, 100] width 4 height 4
click at [395, 101] on link "Approve" at bounding box center [396, 99] width 14 height 4
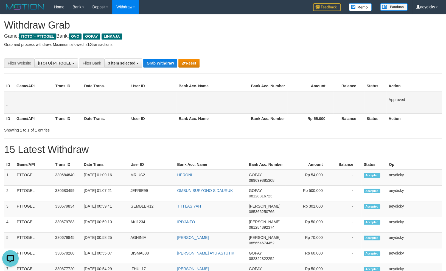
drag, startPoint x: 87, startPoint y: 117, endPoint x: 98, endPoint y: 85, distance: 33.9
click at [90, 113] on table "ID Game/API Trans ID Date Trans. User ID Bank Acc. Name Bank Acc. Number Amount…" at bounding box center [223, 102] width 438 height 43
click at [169, 65] on button "Grab Withdraw" at bounding box center [160, 63] width 34 height 9
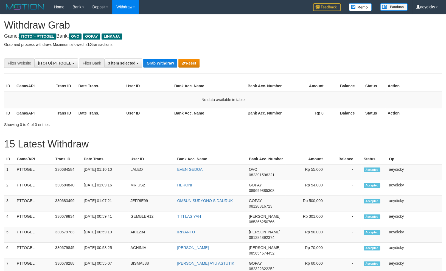
scroll to position [79, 0]
click at [163, 64] on button "Grab Withdraw" at bounding box center [160, 63] width 34 height 9
drag, startPoint x: 157, startPoint y: 68, endPoint x: 166, endPoint y: 65, distance: 9.9
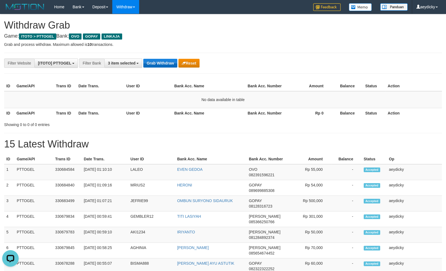
click at [158, 68] on div "**********" at bounding box center [186, 62] width 372 height 9
click at [177, 61] on div "Grab Withdraw Reset" at bounding box center [171, 63] width 56 height 9
click at [176, 62] on button "Grab Withdraw" at bounding box center [160, 63] width 34 height 9
click at [169, 62] on button "Grab Withdraw" at bounding box center [160, 63] width 34 height 9
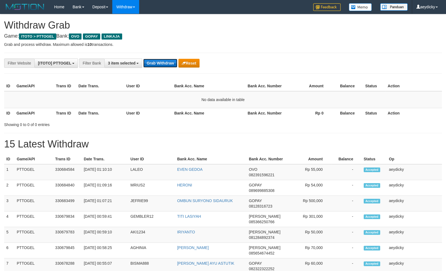
click at [169, 62] on button "Grab Withdraw" at bounding box center [160, 63] width 34 height 9
click at [169, 63] on button "Grab Withdraw" at bounding box center [160, 63] width 34 height 9
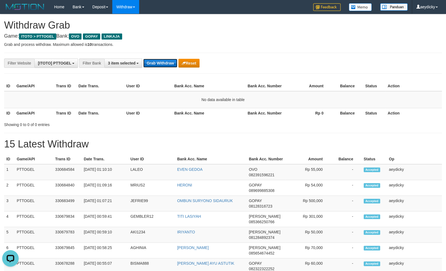
click at [169, 62] on button "Grab Withdraw" at bounding box center [160, 63] width 34 height 9
drag, startPoint x: 122, startPoint y: 86, endPoint x: 186, endPoint y: 55, distance: 71.6
click at [123, 86] on th "Date Trans." at bounding box center [100, 86] width 48 height 10
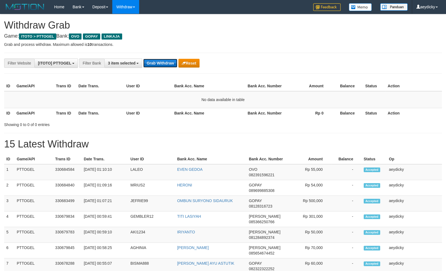
click at [160, 63] on button "Grab Withdraw" at bounding box center [160, 63] width 34 height 9
drag, startPoint x: 345, startPoint y: 135, endPoint x: 325, endPoint y: 133, distance: 19.3
click at [332, 133] on hr at bounding box center [223, 133] width 438 height 0
click at [158, 63] on button "Grab Withdraw" at bounding box center [160, 63] width 34 height 9
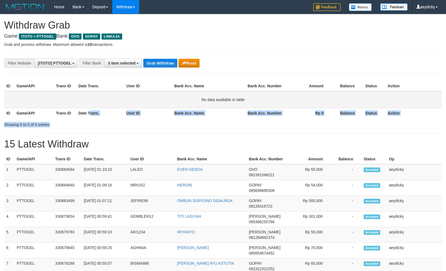
drag, startPoint x: 87, startPoint y: 122, endPoint x: 107, endPoint y: 97, distance: 32.5
click at [92, 113] on div "ID Game/API Trans ID Date Trans. User ID Bank Acc. Name Bank Acc. Number Amount…" at bounding box center [223, 103] width 438 height 48
click at [156, 59] on button "Grab Withdraw" at bounding box center [160, 63] width 34 height 9
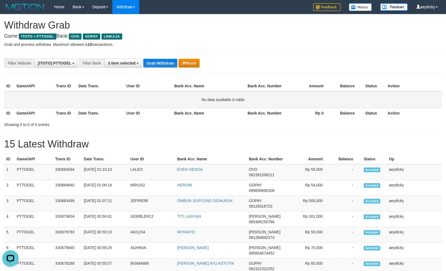
click at [123, 96] on td "No data available in table" at bounding box center [223, 99] width 438 height 17
click at [168, 61] on button "Grab Withdraw" at bounding box center [160, 63] width 34 height 9
click at [167, 62] on button "Grab Withdraw" at bounding box center [160, 63] width 34 height 9
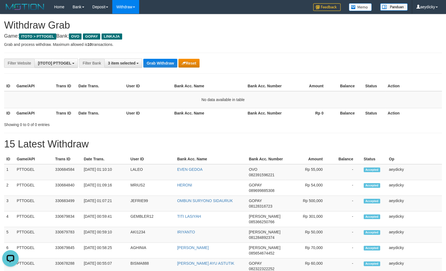
click at [126, 112] on th "User ID" at bounding box center [148, 113] width 48 height 10
click at [160, 67] on button "Grab Withdraw" at bounding box center [160, 63] width 34 height 9
click at [197, 60] on button "Reset" at bounding box center [188, 63] width 21 height 9
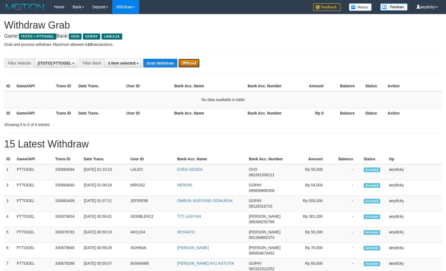
click at [198, 64] on button "Reset" at bounding box center [188, 63] width 21 height 9
click at [164, 65] on button "Grab Withdraw" at bounding box center [160, 63] width 34 height 9
click at [163, 65] on button "Grab Withdraw" at bounding box center [160, 63] width 34 height 9
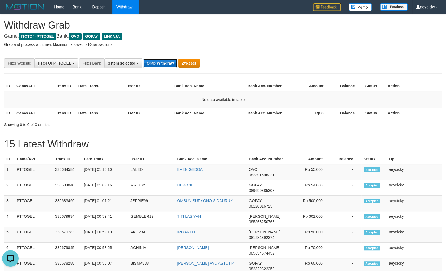
click at [162, 65] on button "Grab Withdraw" at bounding box center [160, 63] width 34 height 9
click at [163, 65] on button "Grab Withdraw" at bounding box center [160, 63] width 34 height 9
click at [163, 67] on button "Grab Withdraw" at bounding box center [160, 63] width 34 height 9
click at [161, 68] on div "**********" at bounding box center [186, 62] width 372 height 9
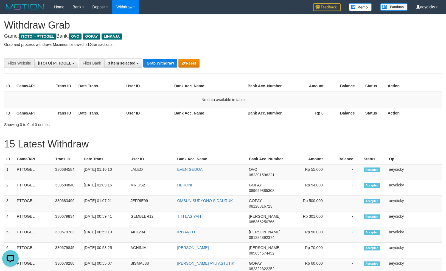
click at [161, 68] on div "**********" at bounding box center [186, 62] width 372 height 9
click at [158, 63] on button "Grab Withdraw" at bounding box center [160, 63] width 34 height 9
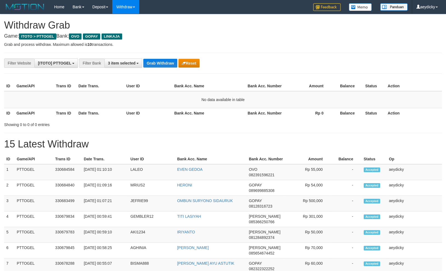
scroll to position [79, 0]
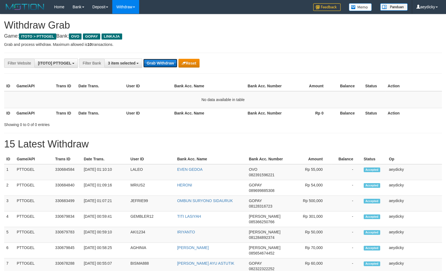
click at [172, 63] on button "Grab Withdraw" at bounding box center [160, 63] width 34 height 9
click at [165, 94] on td "No data available in table" at bounding box center [223, 99] width 438 height 17
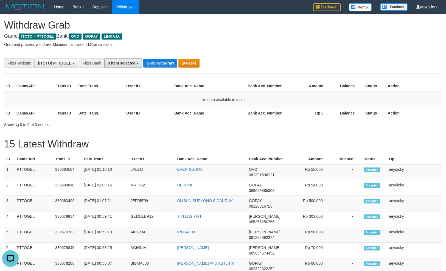
drag, startPoint x: 114, startPoint y: 60, endPoint x: 118, endPoint y: 138, distance: 77.8
click at [116, 61] on button "3 item selected" at bounding box center [123, 62] width 38 height 9
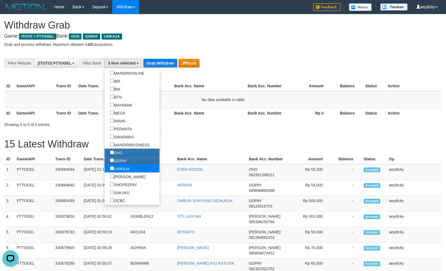
drag, startPoint x: 96, startPoint y: 170, endPoint x: 95, endPoint y: 157, distance: 13.5
click at [105, 170] on label "LINKAJA" at bounding box center [120, 168] width 30 height 8
click at [105, 157] on label "OVO" at bounding box center [116, 153] width 23 height 8
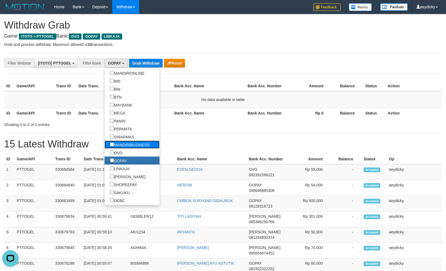
click at [105, 148] on label "MANDIRIBUSINESS" at bounding box center [130, 145] width 51 height 8
select select "**********"
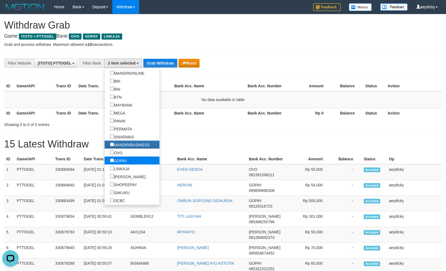
click at [105, 158] on label "GOPAY" at bounding box center [119, 161] width 28 height 8
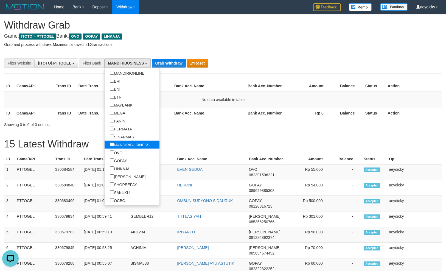
click at [105, 145] on label "MANDIRIBUSINESS" at bounding box center [130, 145] width 51 height 8
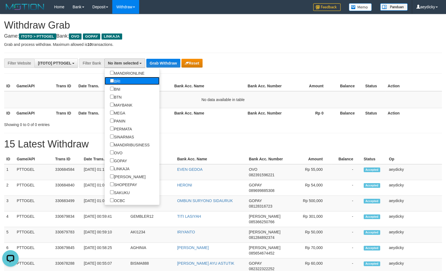
click at [105, 83] on label "BRI" at bounding box center [115, 81] width 21 height 8
select select "***"
click at [135, 62] on button "Grab Withdraw" at bounding box center [139, 63] width 34 height 9
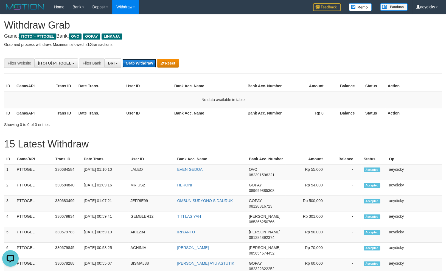
click at [135, 62] on button "Grab Withdraw" at bounding box center [139, 63] width 34 height 9
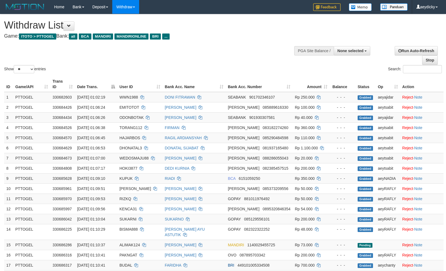
select select
select select "**"
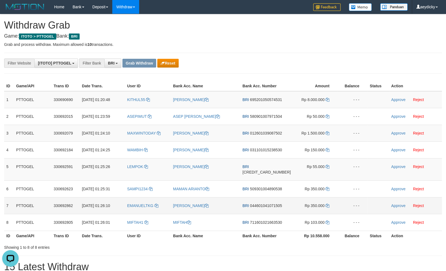
drag, startPoint x: 139, startPoint y: 107, endPoint x: 312, endPoint y: 206, distance: 199.4
click at [312, 216] on tbody "1 PTTOGEL 330690690 [DATE] 01:20:48 KITHUL55 [PERSON_NAME] BRI 695201050574531 …" at bounding box center [223, 161] width 438 height 140
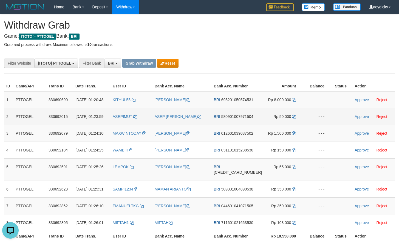
scroll to position [28, 0]
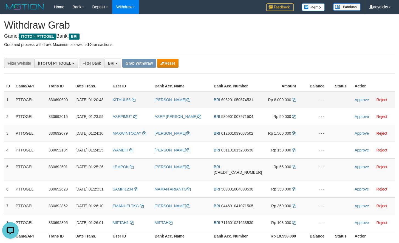
click at [234, 102] on span "695201050574531" at bounding box center [238, 99] width 32 height 4
copy span "695201050574531"
click at [237, 102] on span "695201050574531" at bounding box center [238, 99] width 32 height 4
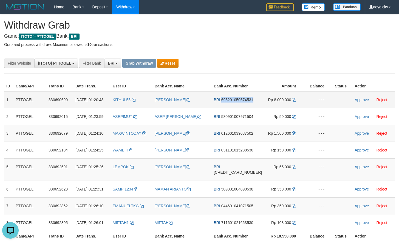
copy span "695201050574531"
click at [292, 101] on icon at bounding box center [294, 100] width 4 height 4
click at [355, 99] on link "Approve" at bounding box center [362, 99] width 14 height 4
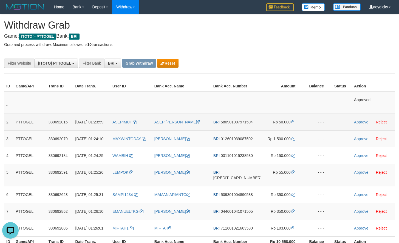
click at [255, 116] on td "BRI 580901007971504" at bounding box center [237, 121] width 53 height 17
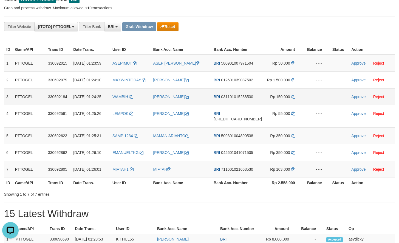
scroll to position [37, 0]
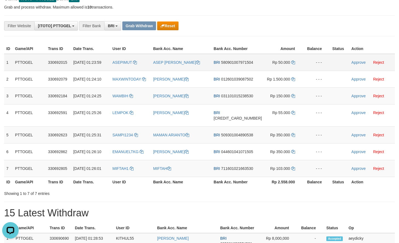
click at [250, 65] on span "580901007971504" at bounding box center [237, 62] width 32 height 4
copy span "580901007971504"
click at [287, 64] on td "Rp 50.000" at bounding box center [283, 62] width 39 height 17
click at [287, 63] on td "Rp 50.000" at bounding box center [283, 62] width 39 height 17
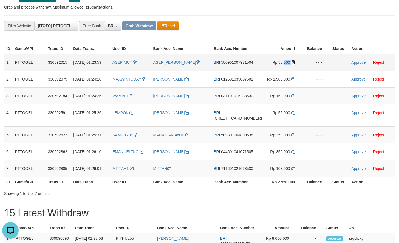
click at [292, 62] on icon at bounding box center [294, 62] width 4 height 4
copy td "000"
click at [292, 62] on icon at bounding box center [294, 62] width 4 height 4
click at [356, 61] on link "Approve" at bounding box center [359, 62] width 14 height 4
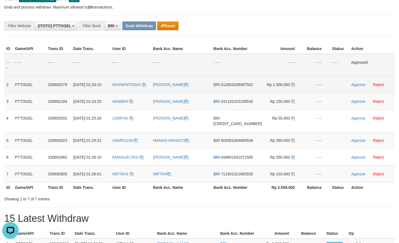
click at [247, 87] on span "012601039087502" at bounding box center [237, 84] width 32 height 4
copy span "012601039087502"
click at [243, 87] on span "012601039087502" at bounding box center [237, 84] width 32 height 4
copy span "012601039087502"
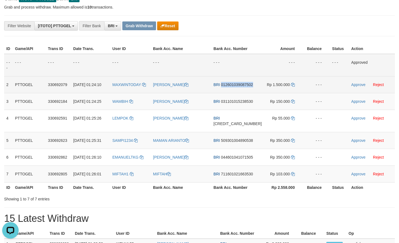
click at [243, 87] on span "012601039087502" at bounding box center [237, 84] width 32 height 4
click at [291, 83] on icon at bounding box center [293, 85] width 4 height 4
click at [356, 83] on link "Approve" at bounding box center [359, 84] width 14 height 4
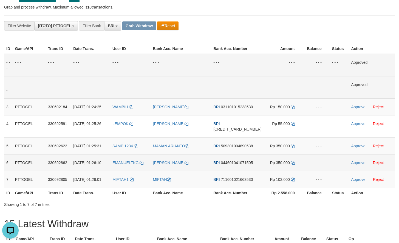
click at [307, 166] on td "- - -" at bounding box center [316, 162] width 27 height 17
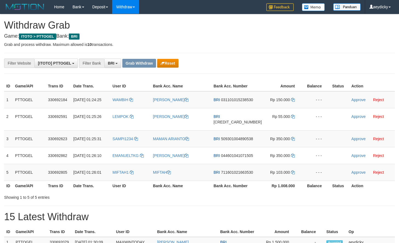
scroll to position [28, 0]
click at [239, 102] on span "031101015238530" at bounding box center [237, 99] width 32 height 4
copy span "031101015238530"
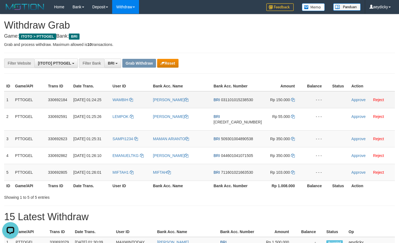
click at [243, 108] on td "BRI 031101015238530" at bounding box center [238, 99] width 53 height 17
copy span "031101015238530"
click at [244, 102] on span "031101015238530" at bounding box center [237, 99] width 32 height 4
copy tr
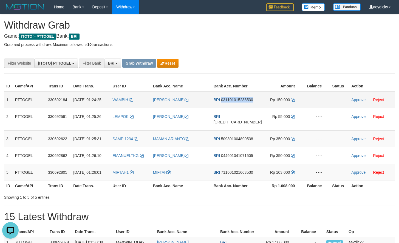
click at [244, 102] on span "031101015238530" at bounding box center [237, 99] width 32 height 4
copy span "031101015238530"
click at [291, 99] on icon at bounding box center [293, 100] width 4 height 4
click at [352, 99] on link "Approve" at bounding box center [359, 99] width 14 height 4
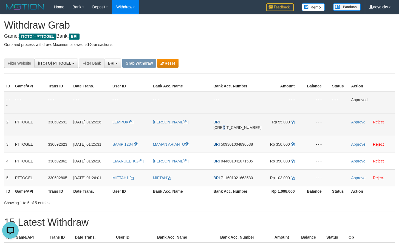
click at [231, 127] on span "[CREDIT_CARD_NUMBER]" at bounding box center [238, 127] width 48 height 4
copy span "0"
click at [231, 127] on span "[CREDIT_CARD_NUMBER]" at bounding box center [238, 127] width 48 height 4
copy tr
click at [291, 121] on icon at bounding box center [293, 122] width 4 height 4
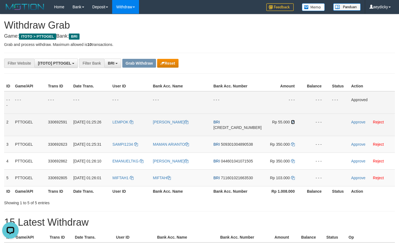
click at [291, 121] on icon at bounding box center [293, 122] width 4 height 4
click at [354, 124] on td "Approve Reject" at bounding box center [372, 124] width 46 height 22
click at [354, 123] on link "Approve" at bounding box center [358, 122] width 14 height 4
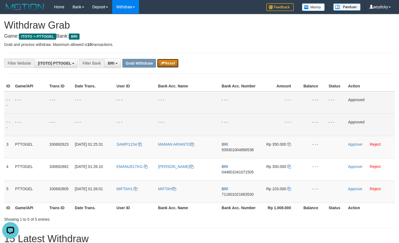
click at [168, 63] on button "Reset" at bounding box center [167, 63] width 21 height 9
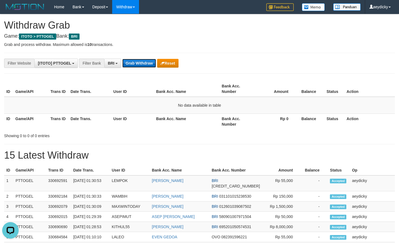
click at [144, 64] on button "Grab Withdraw" at bounding box center [139, 63] width 34 height 9
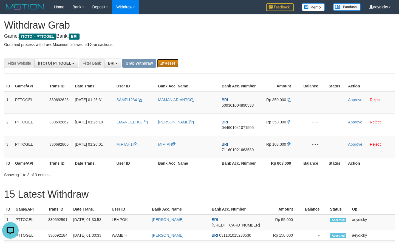
drag, startPoint x: 163, startPoint y: 62, endPoint x: 216, endPoint y: 131, distance: 87.1
click at [161, 63] on icon "button" at bounding box center [163, 63] width 4 height 4
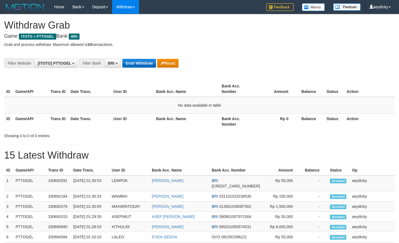
scroll to position [28, 0]
click at [137, 66] on button "Grab Withdraw" at bounding box center [139, 63] width 34 height 9
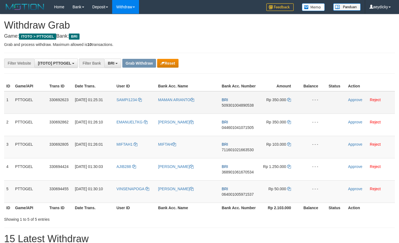
scroll to position [28, 0]
drag, startPoint x: 131, startPoint y: 103, endPoint x: 177, endPoint y: 149, distance: 64.7
click at [267, 193] on tbody "1 PTTOGEL 330692623 [DATE] 01:25:31 SAMPI1234 [PERSON_NAME] BRI 509301004890538…" at bounding box center [199, 146] width 391 height 111
click at [387, 63] on div "**********" at bounding box center [199, 62] width 399 height 9
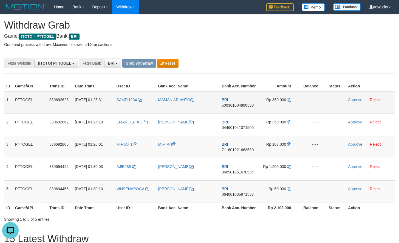
click at [243, 105] on span "509301004890538" at bounding box center [238, 105] width 32 height 4
copy span "509301004890538"
click at [241, 104] on span "509301004890538" at bounding box center [238, 105] width 32 height 4
copy tr
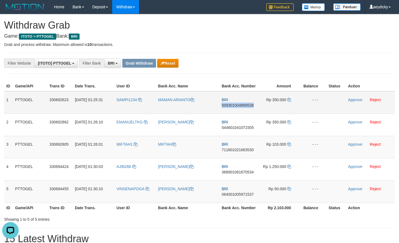
click at [241, 104] on span "509301004890538" at bounding box center [238, 105] width 32 height 4
copy span "509301004890538"
click at [287, 100] on td "Rp 350.000" at bounding box center [279, 102] width 41 height 23
click at [289, 100] on icon at bounding box center [289, 100] width 4 height 4
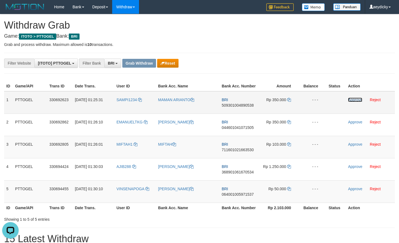
click at [354, 101] on link "Approve" at bounding box center [355, 99] width 14 height 4
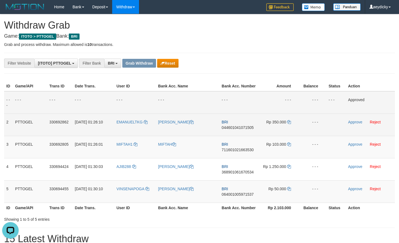
drag, startPoint x: 340, startPoint y: 123, endPoint x: 318, endPoint y: 127, distance: 22.3
click at [333, 124] on td at bounding box center [336, 124] width 19 height 22
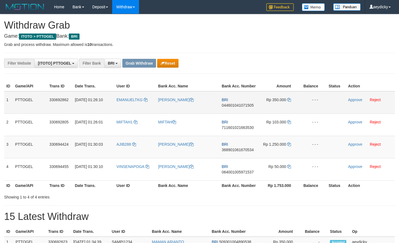
scroll to position [28, 0]
click at [234, 102] on td "BRI 044601041071505" at bounding box center [239, 102] width 39 height 23
click at [232, 106] on span "044601041071505" at bounding box center [238, 105] width 32 height 4
copy span "044601041071505"
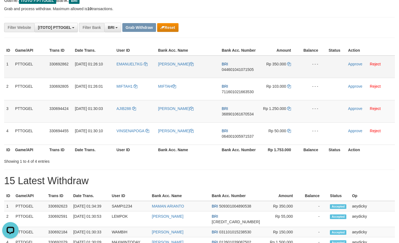
scroll to position [0, 0]
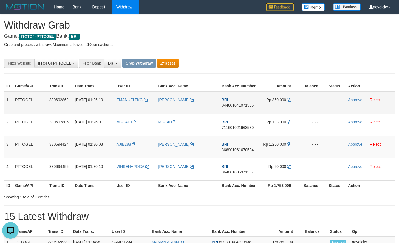
click at [246, 102] on td "BRI 044601041071505" at bounding box center [239, 102] width 39 height 23
click at [246, 104] on span "044601041071505" at bounding box center [238, 105] width 32 height 4
copy tr
drag, startPoint x: 246, startPoint y: 104, endPoint x: 259, endPoint y: 107, distance: 13.4
click at [254, 106] on span "044601041071505" at bounding box center [238, 105] width 32 height 4
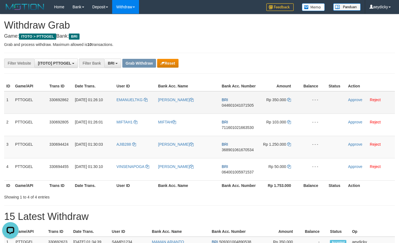
copy tr
click at [290, 101] on icon at bounding box center [289, 100] width 4 height 4
click at [355, 99] on link "Approve" at bounding box center [355, 99] width 14 height 4
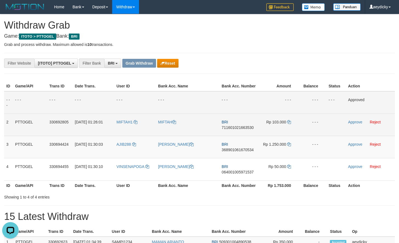
click at [240, 131] on td "BRI 711601021663530" at bounding box center [239, 124] width 39 height 22
click at [242, 130] on td "BRI 711601021663530" at bounding box center [239, 124] width 39 height 22
copy tr
click at [247, 128] on span "711601021663530" at bounding box center [238, 127] width 32 height 4
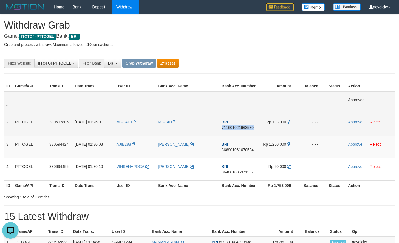
copy span "711601021663530"
click at [290, 120] on icon at bounding box center [289, 122] width 4 height 4
click at [291, 122] on icon at bounding box center [289, 122] width 4 height 4
drag, startPoint x: 291, startPoint y: 122, endPoint x: 322, endPoint y: 114, distance: 31.6
click at [292, 121] on td "Rp 103.000" at bounding box center [279, 124] width 41 height 22
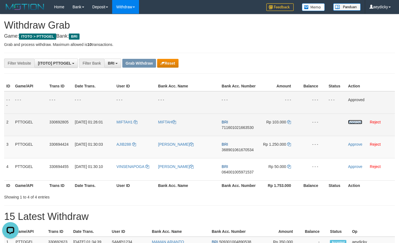
click at [357, 123] on link "Approve" at bounding box center [355, 122] width 14 height 4
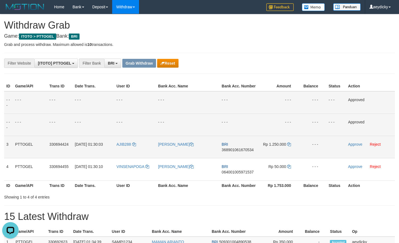
click at [233, 150] on span "368901061670534" at bounding box center [238, 149] width 32 height 4
copy span "368901061670534"
click at [289, 144] on icon at bounding box center [289, 144] width 4 height 4
drag, startPoint x: 289, startPoint y: 144, endPoint x: 395, endPoint y: 107, distance: 112.2
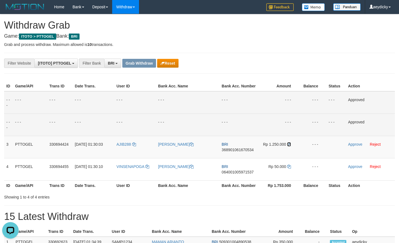
click at [289, 144] on icon at bounding box center [289, 144] width 4 height 4
click at [351, 142] on td "Approve Reject" at bounding box center [370, 147] width 49 height 22
click at [352, 144] on link "Approve" at bounding box center [355, 144] width 14 height 4
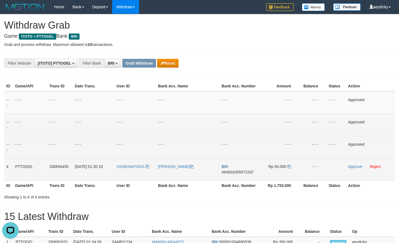
click at [236, 174] on td "BRI 064001005971537" at bounding box center [239, 169] width 39 height 22
copy tr
click at [236, 174] on td "BRI 064001005971537" at bounding box center [239, 169] width 39 height 22
drag, startPoint x: 237, startPoint y: 173, endPoint x: 241, endPoint y: 172, distance: 3.5
click at [241, 172] on span "064001005971537" at bounding box center [238, 172] width 32 height 4
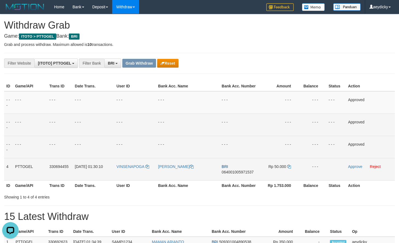
copy tr
click at [241, 172] on span "064001005971537" at bounding box center [238, 172] width 32 height 4
copy tr
click at [291, 169] on td "Rp 50.000" at bounding box center [279, 169] width 41 height 22
click at [291, 168] on icon at bounding box center [289, 166] width 4 height 4
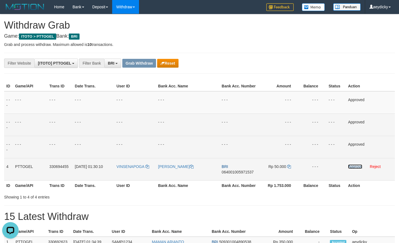
click at [354, 166] on link "Approve" at bounding box center [355, 166] width 14 height 4
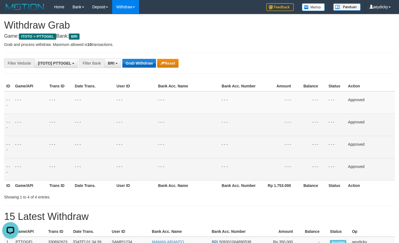
drag, startPoint x: 146, startPoint y: 68, endPoint x: 144, endPoint y: 66, distance: 2.8
click at [143, 65] on button "Grab Withdraw" at bounding box center [139, 63] width 34 height 9
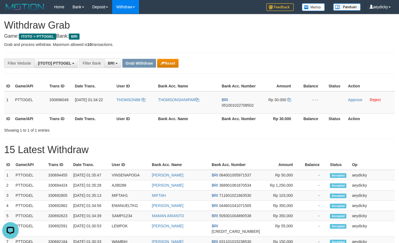
click at [106, 120] on th "Date Trans." at bounding box center [94, 118] width 42 height 10
copy tr
drag, startPoint x: 140, startPoint y: 107, endPoint x: 201, endPoint y: 106, distance: 61.0
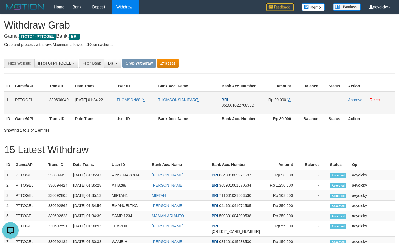
click at [273, 106] on tr "1 PTTOGEL 330696049 [DATE] 01:34:22 THOMSON88 THOMSONSIANIPAR BRI 0510010227085…" at bounding box center [199, 102] width 391 height 23
click at [174, 62] on button "Reset" at bounding box center [167, 63] width 21 height 9
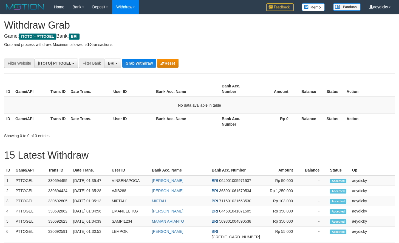
click at [135, 65] on button "Grab Withdraw" at bounding box center [139, 63] width 34 height 9
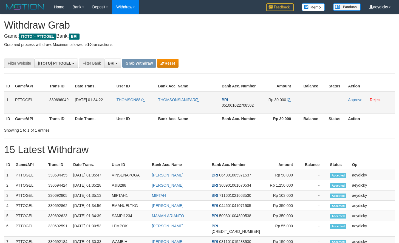
scroll to position [28, 0]
drag, startPoint x: 133, startPoint y: 111, endPoint x: 206, endPoint y: 102, distance: 73.5
click at [266, 101] on tr "1 PTTOGEL 330696049 [DATE] 01:34:22 THOMSON88 THOMSONSIANIPAR BRI 0510010227085…" at bounding box center [199, 102] width 391 height 23
click at [240, 105] on span "051001022708502" at bounding box center [238, 105] width 32 height 4
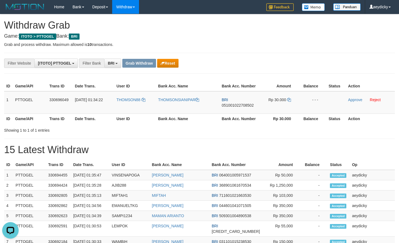
drag, startPoint x: 240, startPoint y: 105, endPoint x: 346, endPoint y: 122, distance: 106.8
click at [240, 105] on span "051001022708502" at bounding box center [238, 105] width 32 height 4
copy tr
click at [292, 99] on td "Rp 30.000" at bounding box center [279, 102] width 41 height 23
click at [289, 99] on icon at bounding box center [289, 100] width 4 height 4
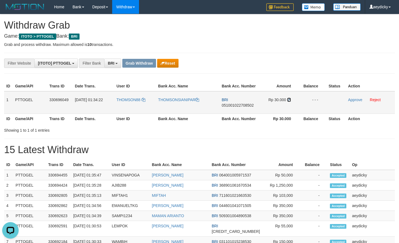
click at [289, 99] on icon at bounding box center [289, 100] width 4 height 4
click at [354, 100] on link "Approve" at bounding box center [355, 99] width 14 height 4
